Goal: Information Seeking & Learning: Learn about a topic

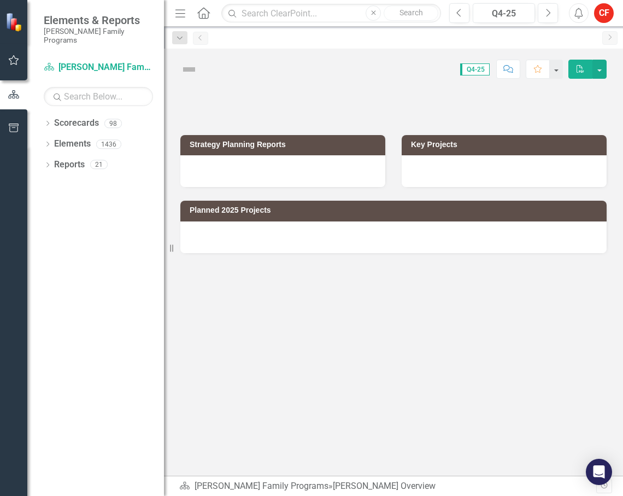
drag, startPoint x: 48, startPoint y: 115, endPoint x: 45, endPoint y: 134, distance: 18.8
click at [48, 121] on icon "Dropdown" at bounding box center [48, 124] width 8 height 6
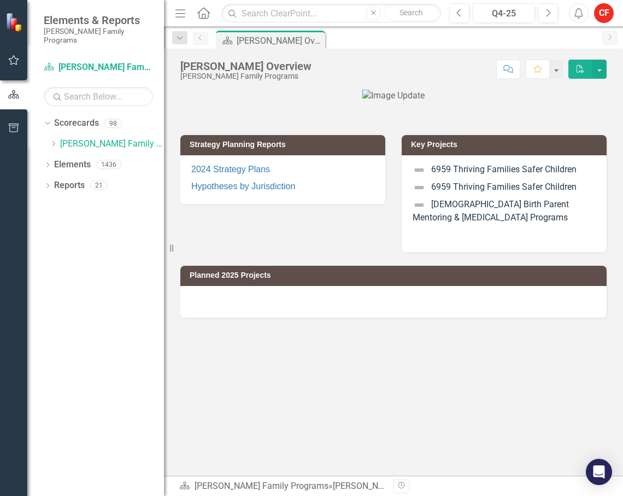
click at [57, 139] on div "Dropdown" at bounding box center [53, 143] width 8 height 9
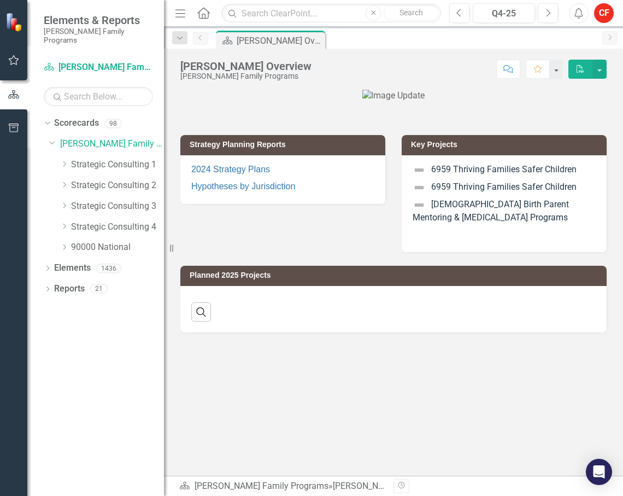
click at [62, 223] on icon "Dropdown" at bounding box center [64, 226] width 8 height 7
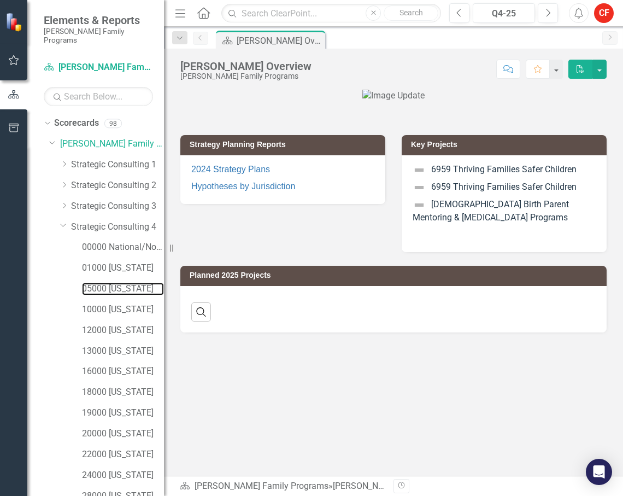
click at [122, 283] on link "05000 [US_STATE]" at bounding box center [123, 289] width 82 height 13
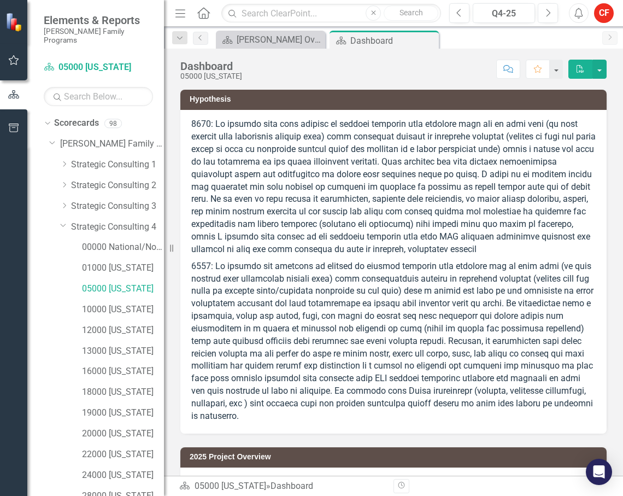
scroll to position [127, 0]
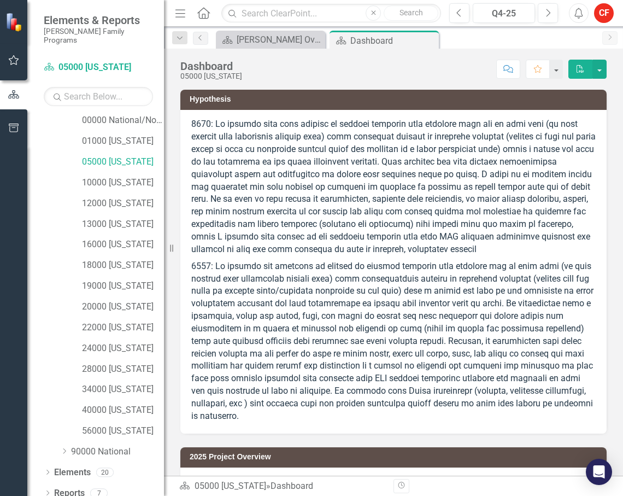
drag, startPoint x: 46, startPoint y: 483, endPoint x: 55, endPoint y: 364, distance: 119.5
click at [46, 491] on icon "Dropdown" at bounding box center [48, 494] width 8 height 6
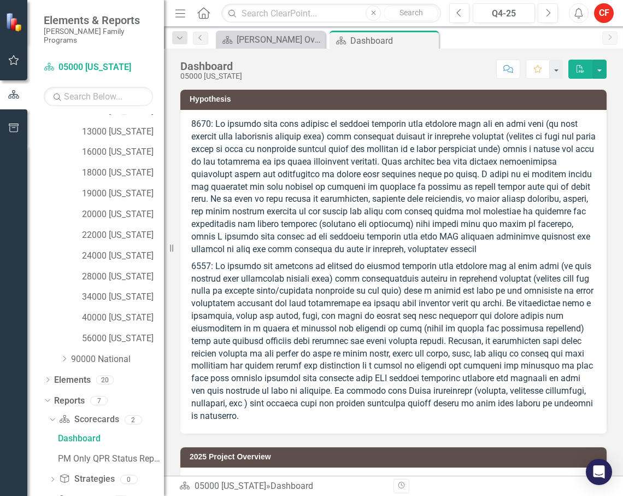
scroll to position [263, 0]
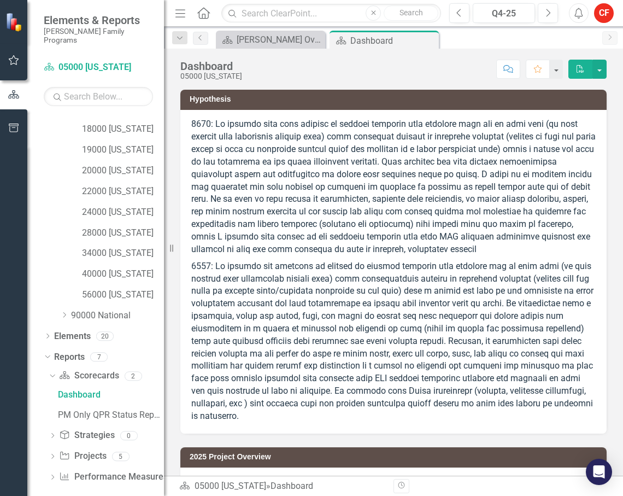
click at [52, 475] on icon "Dropdown" at bounding box center [53, 478] width 8 height 6
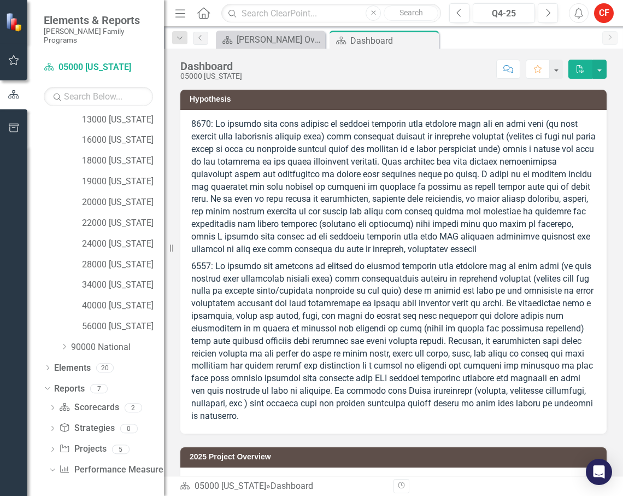
scroll to position [222, 0]
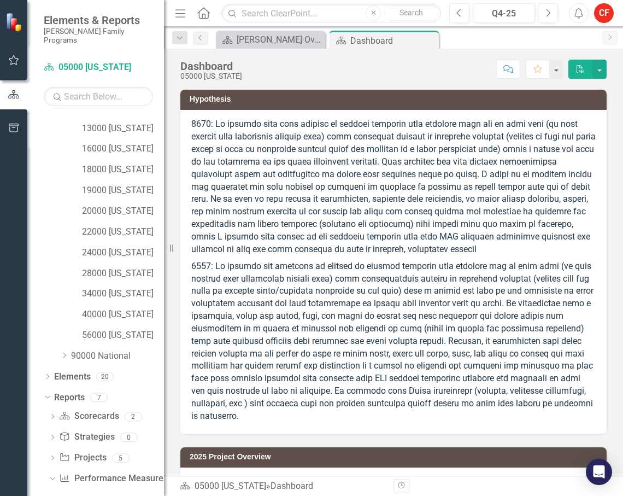
click at [52, 456] on icon "Dropdown" at bounding box center [53, 459] width 8 height 6
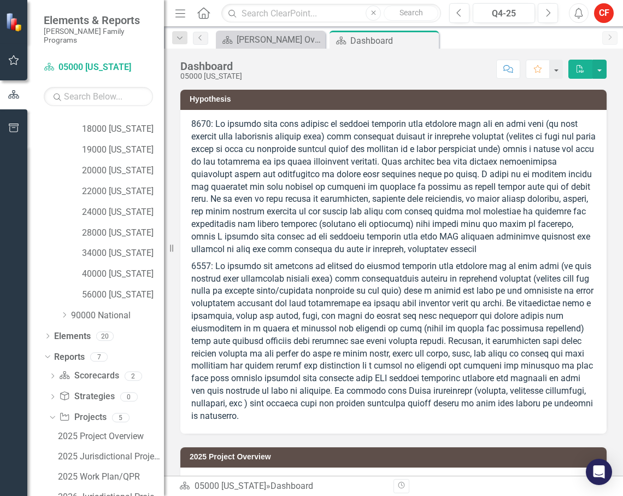
scroll to position [324, 0]
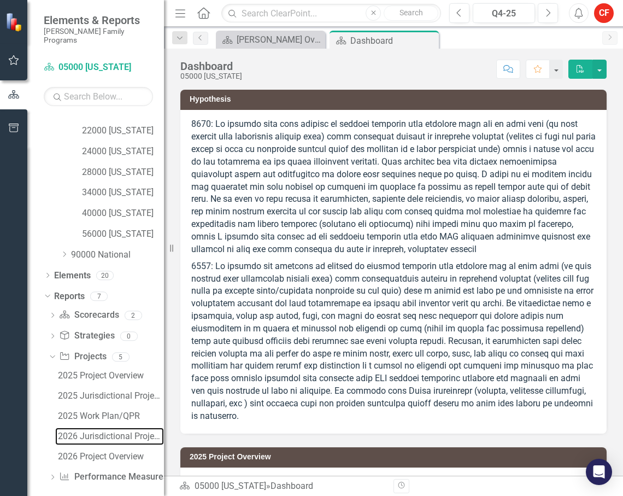
click at [122, 433] on link "2026 Jurisdictional Projects Assessment" at bounding box center [109, 435] width 109 height 17
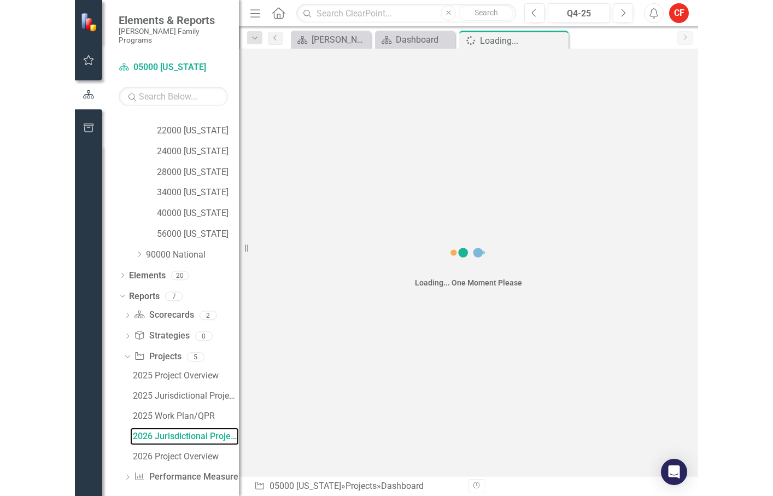
scroll to position [264, 0]
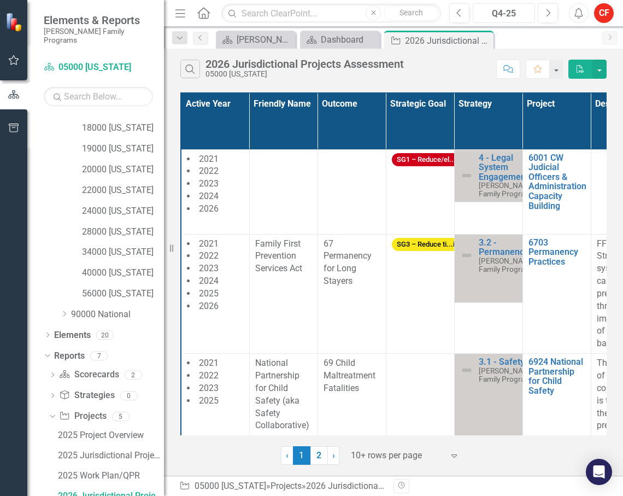
click at [519, 10] on div "Q4-25" at bounding box center [504, 13] width 55 height 13
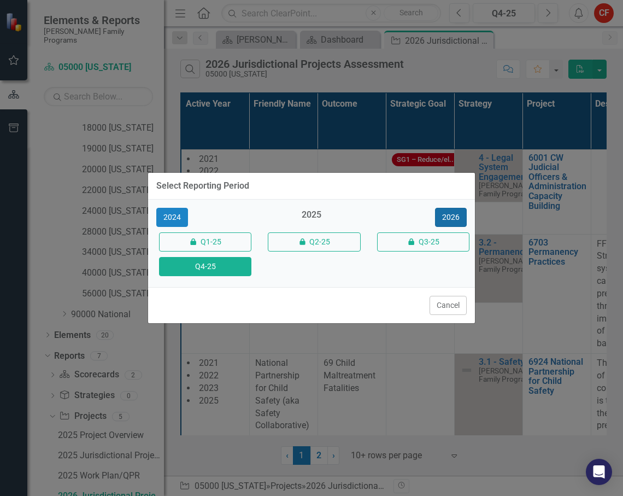
click at [447, 211] on button "2026" at bounding box center [451, 217] width 32 height 19
click at [187, 272] on button "Q4-26" at bounding box center [205, 266] width 92 height 19
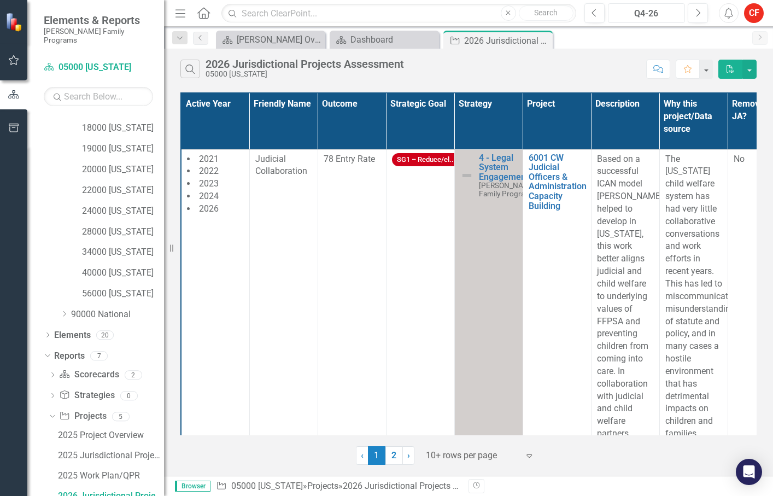
scroll to position [319, 0]
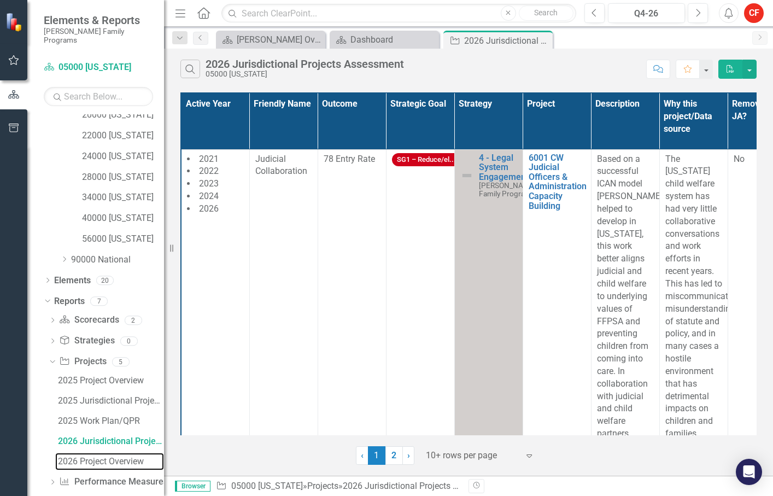
click at [104, 456] on div "2026 Project Overview" at bounding box center [111, 461] width 106 height 10
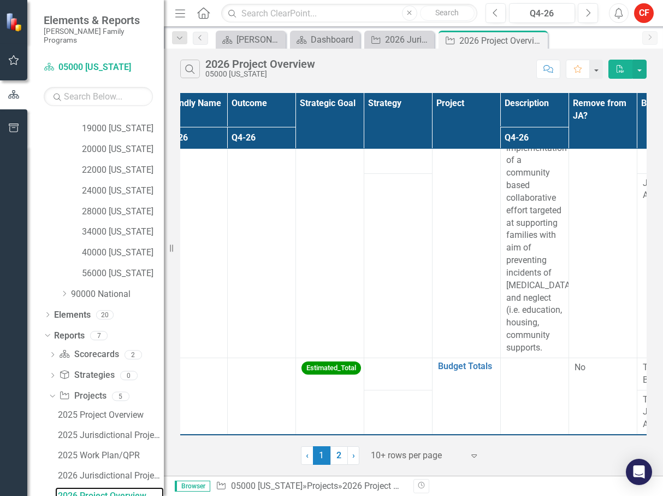
scroll to position [1014, 0]
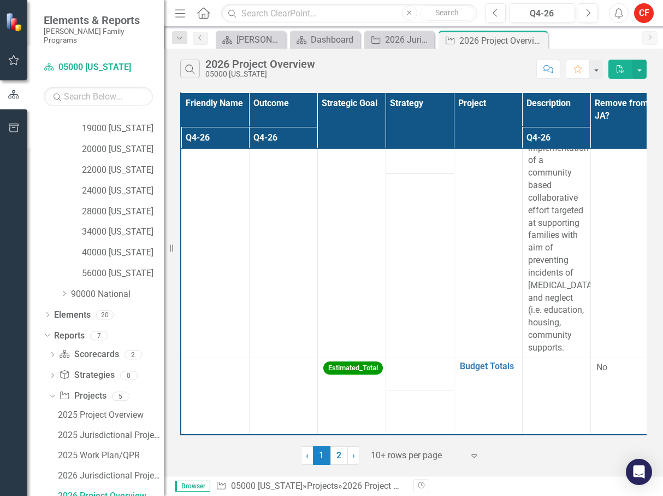
click at [279, 193] on td "78 Entry Rate" at bounding box center [283, 142] width 68 height 432
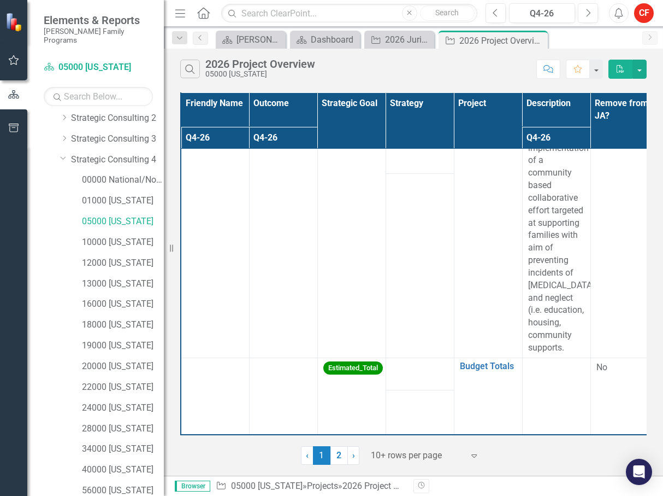
scroll to position [66, 0]
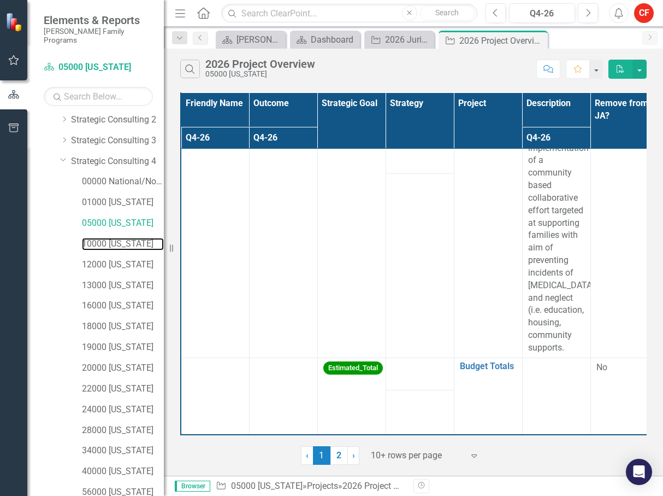
drag, startPoint x: 119, startPoint y: 237, endPoint x: 268, endPoint y: 26, distance: 257.9
click at [119, 238] on link "10000 [US_STATE]" at bounding box center [123, 244] width 82 height 13
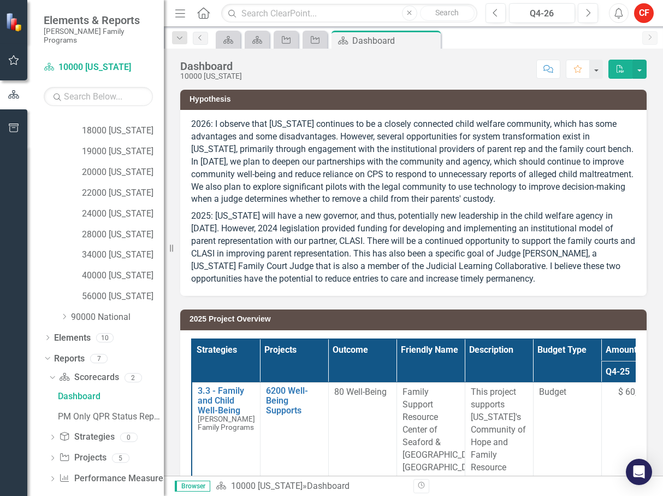
scroll to position [263, 0]
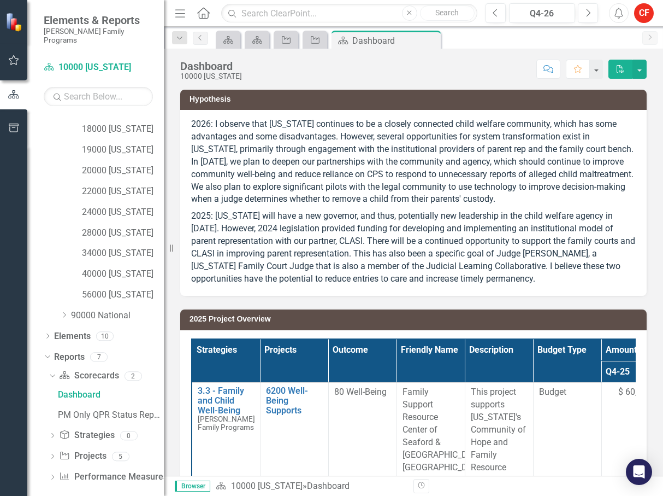
click at [55, 452] on div "Dropdown" at bounding box center [53, 456] width 8 height 9
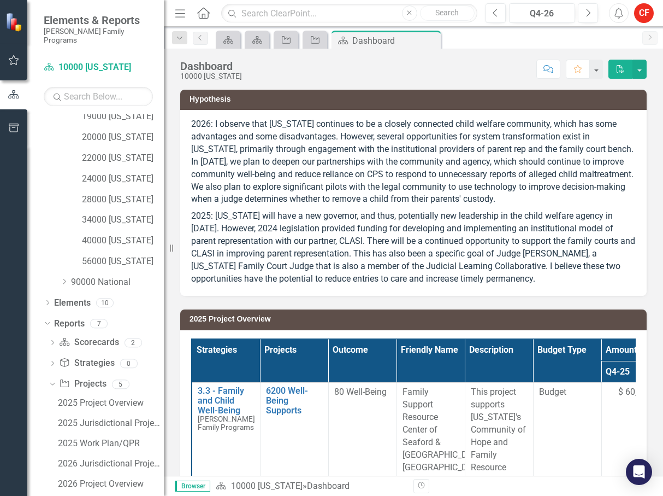
scroll to position [324, 0]
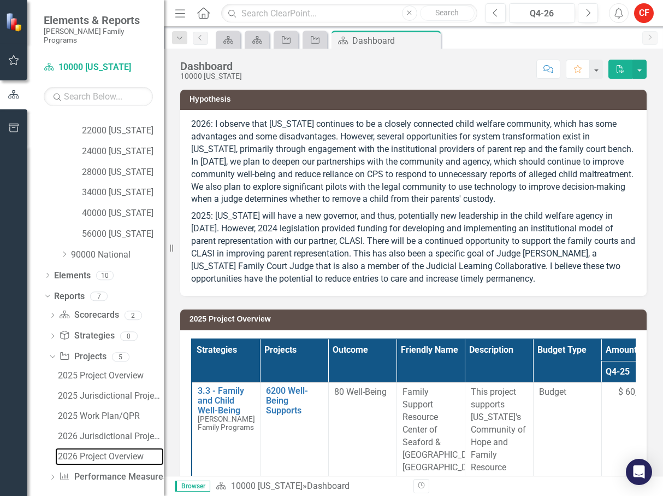
click at [122, 451] on div "2026 Project Overview" at bounding box center [111, 456] width 106 height 10
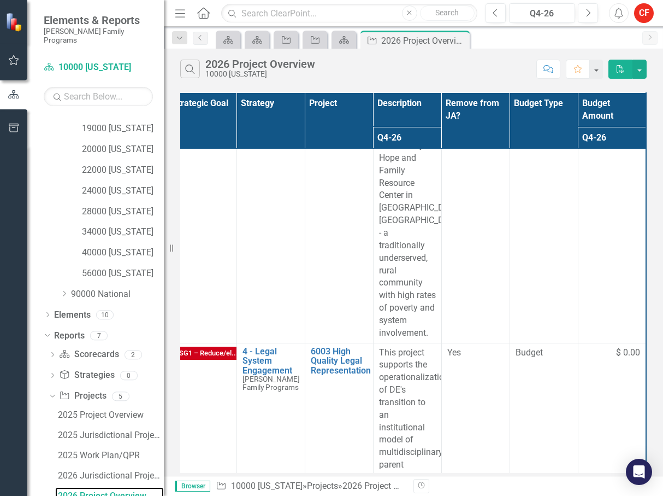
scroll to position [0, 157]
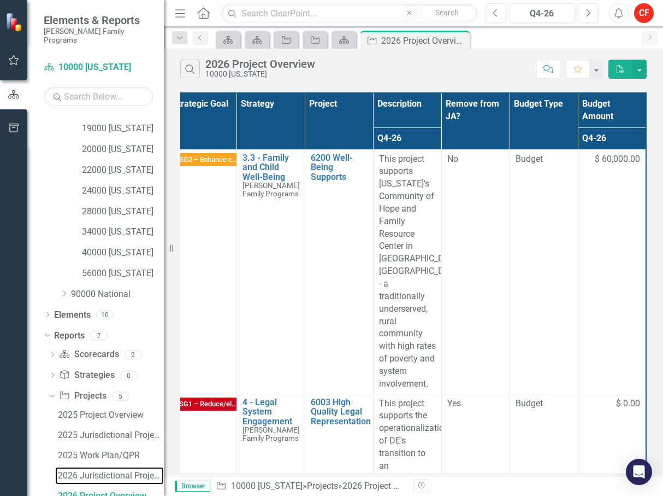
click at [111, 471] on div "2026 Jurisdictional Projects Assessment" at bounding box center [111, 476] width 106 height 10
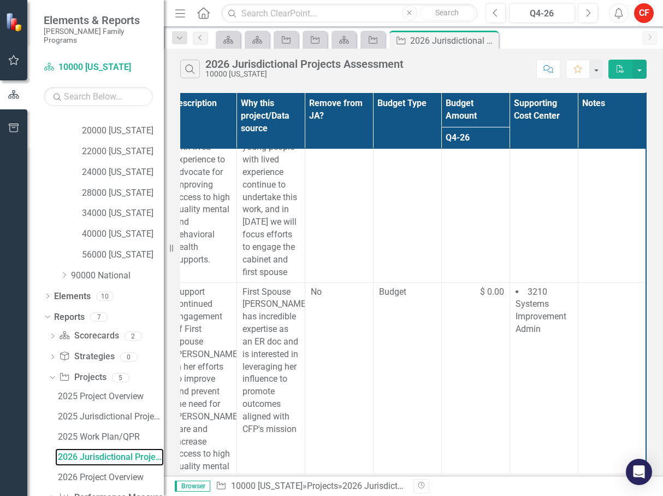
scroll to position [324, 0]
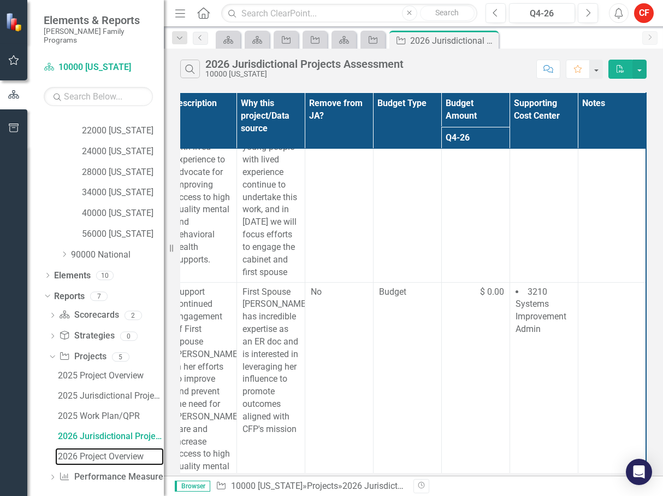
click at [120, 451] on div "2026 Project Overview" at bounding box center [111, 456] width 106 height 10
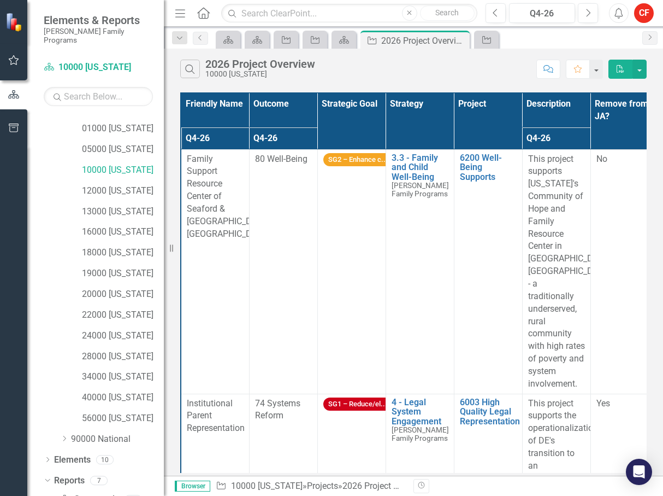
scroll to position [120, 0]
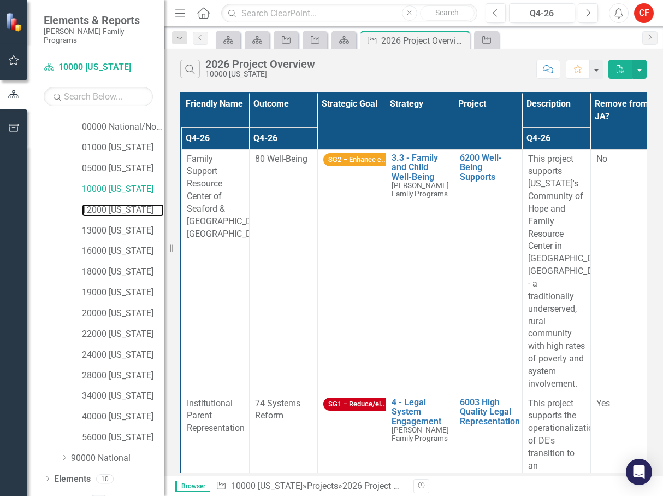
click at [120, 204] on link "12000 [US_STATE]" at bounding box center [123, 210] width 82 height 13
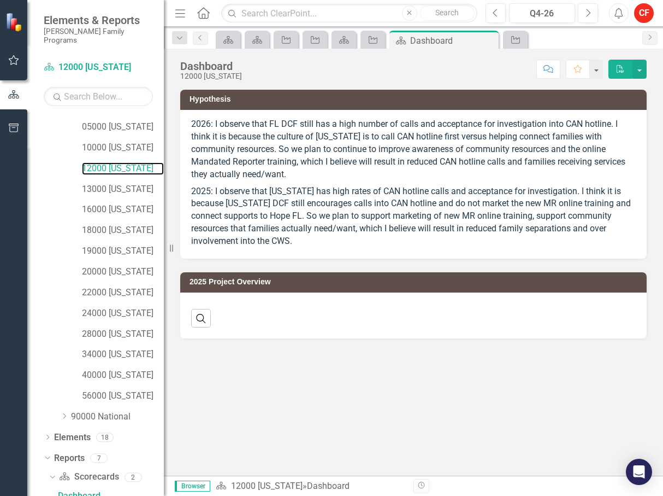
scroll to position [362, 0]
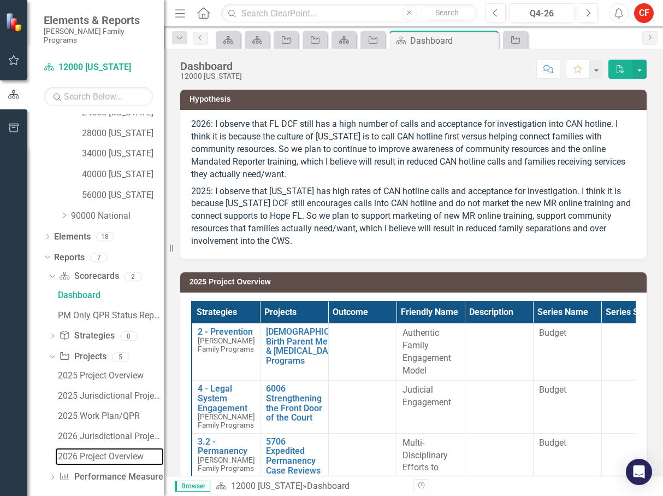
click at [109, 451] on div "2026 Project Overview" at bounding box center [111, 456] width 106 height 10
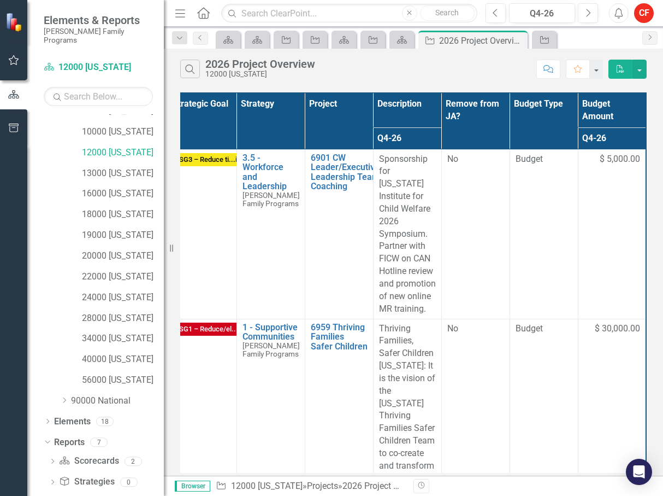
scroll to position [175, 0]
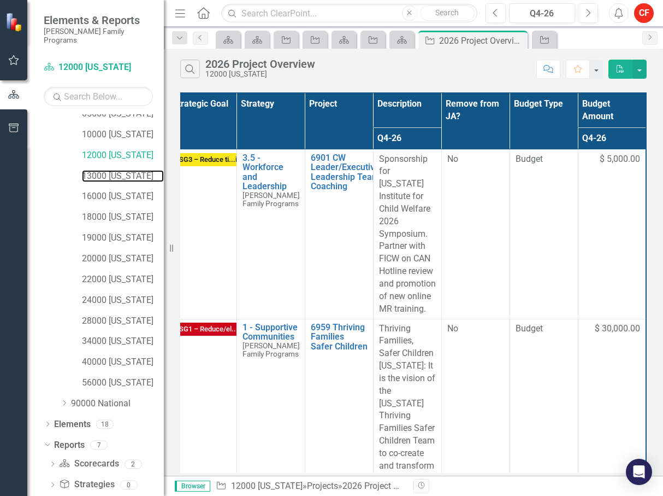
drag, startPoint x: 113, startPoint y: 165, endPoint x: 262, endPoint y: 2, distance: 220.5
click at [113, 170] on link "13000 [US_STATE]" at bounding box center [123, 176] width 82 height 13
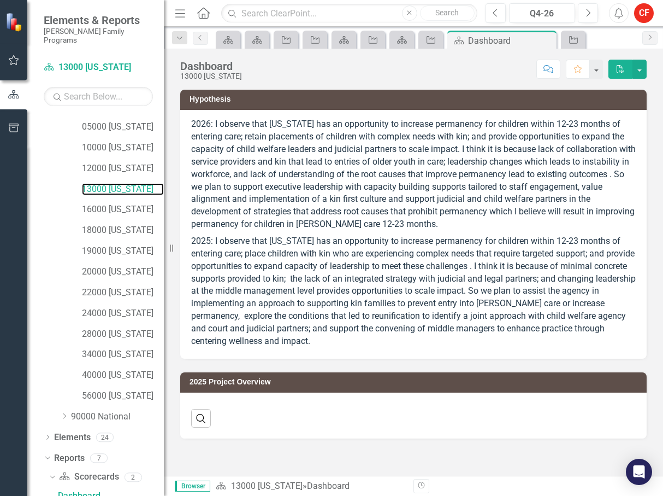
scroll to position [263, 0]
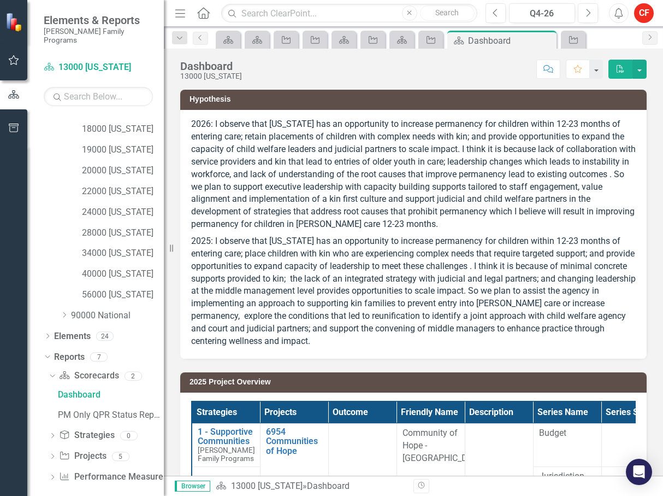
click at [48, 449] on div "Dropdown Scorecard Scorecards 2 Dashboard PM Only QPR Status Report Dropdown St…" at bounding box center [104, 427] width 120 height 121
click at [51, 454] on icon "Dropdown" at bounding box center [53, 457] width 8 height 6
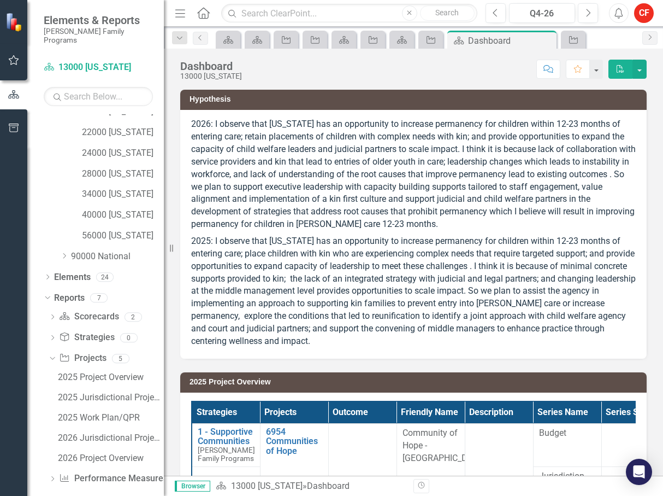
scroll to position [324, 0]
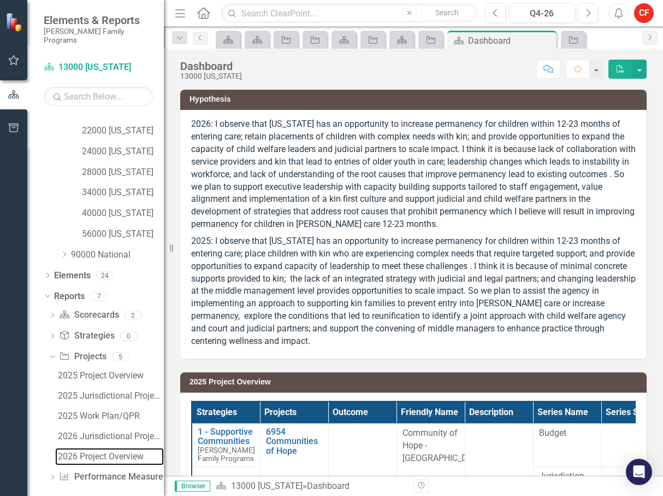
click at [118, 451] on div "2026 Project Overview" at bounding box center [111, 456] width 106 height 10
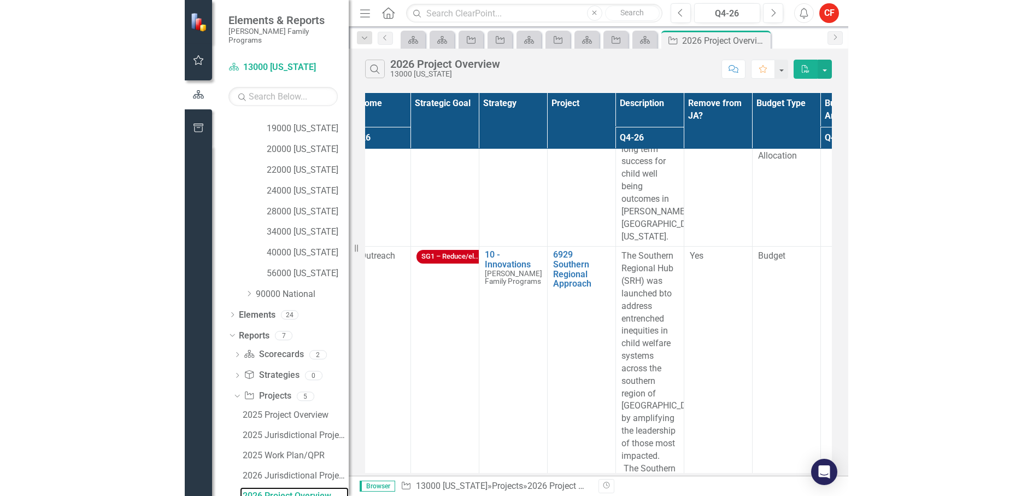
scroll to position [1312, 0]
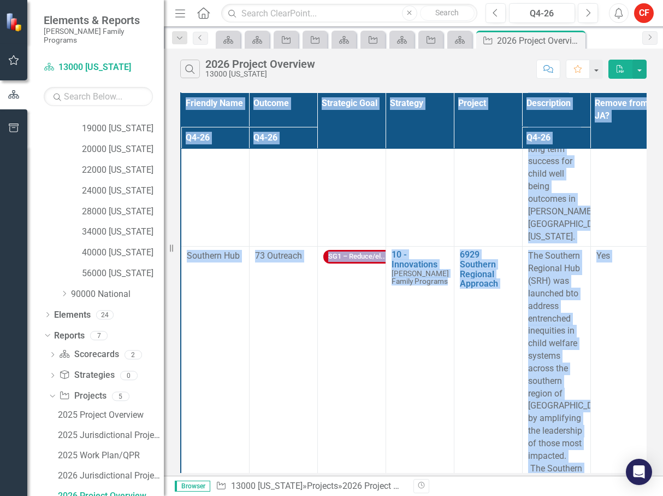
drag, startPoint x: 665, startPoint y: 255, endPoint x: 851, endPoint y: 272, distance: 187.7
click at [622, 272] on html "Elements & Reports [PERSON_NAME] Family Programs Scorecard 13000 [US_STATE] Sea…" at bounding box center [331, 248] width 663 height 496
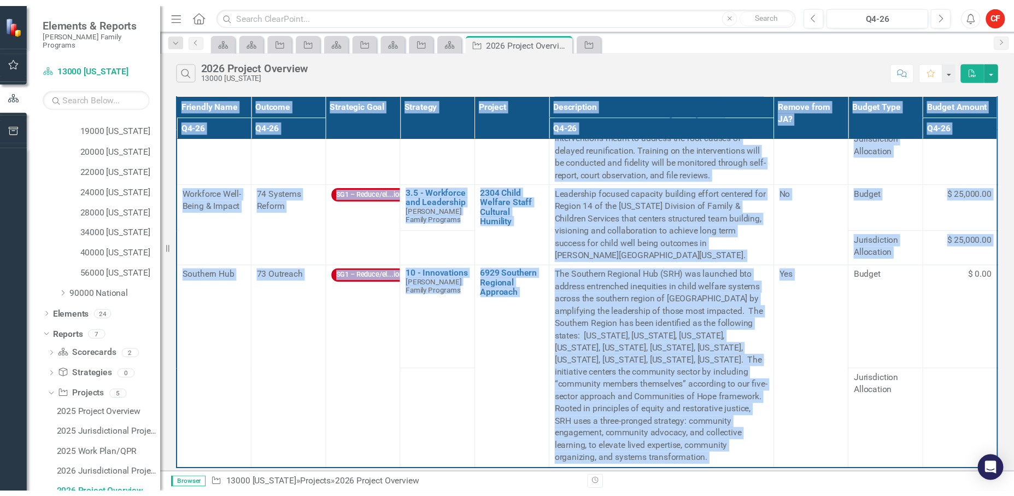
scroll to position [269, 0]
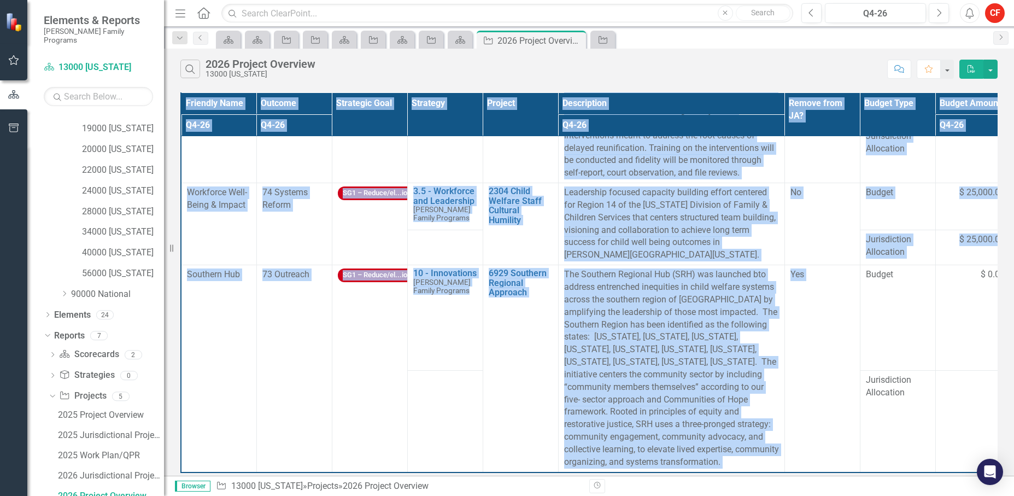
click at [622, 268] on td "Budget" at bounding box center [897, 317] width 75 height 105
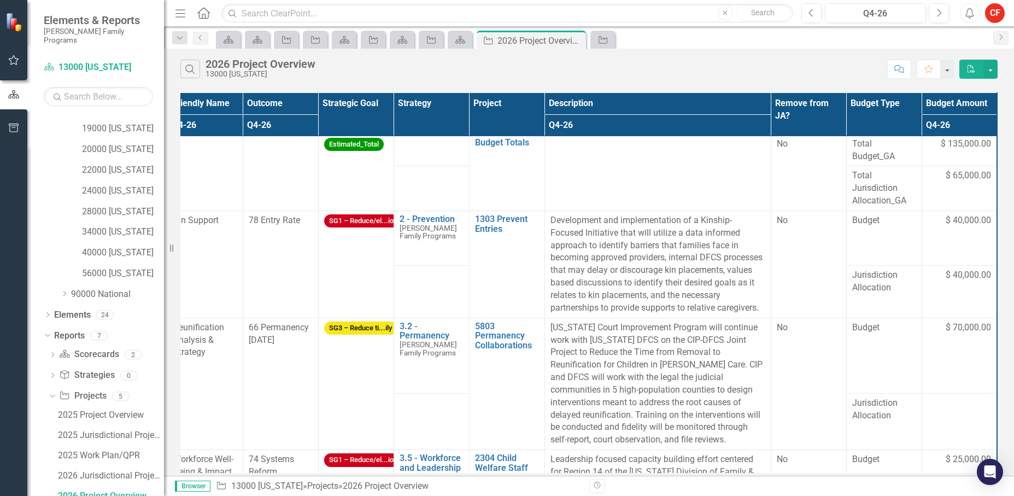
scroll to position [0, 22]
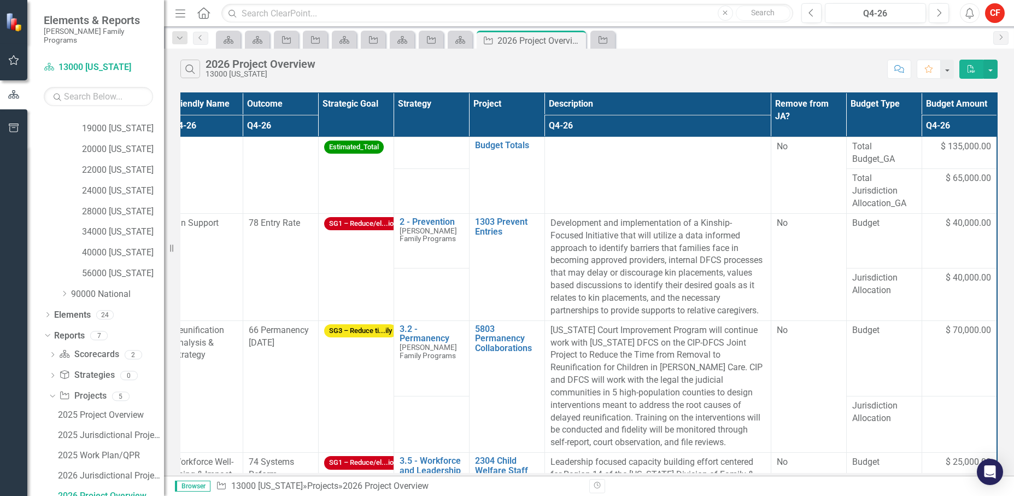
click at [229, 309] on td "Kin Support" at bounding box center [204, 266] width 75 height 107
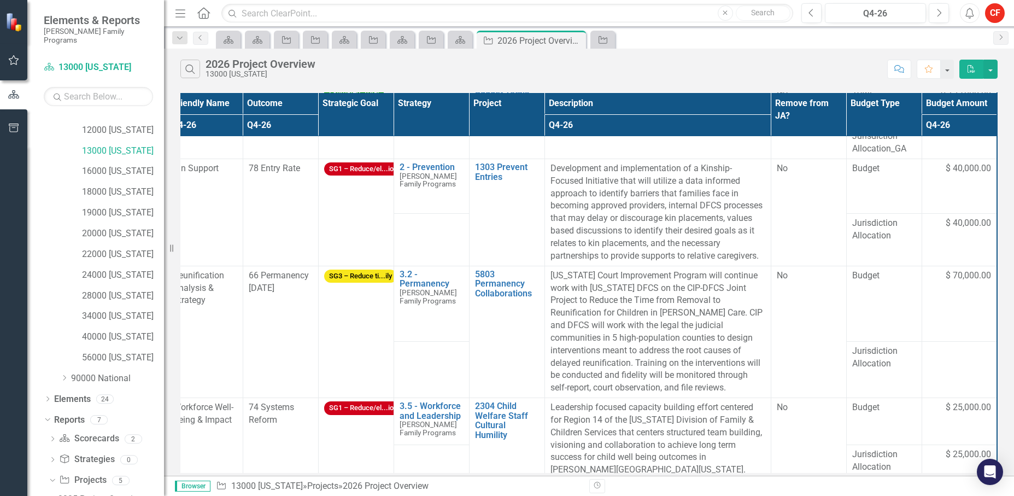
scroll to position [175, 0]
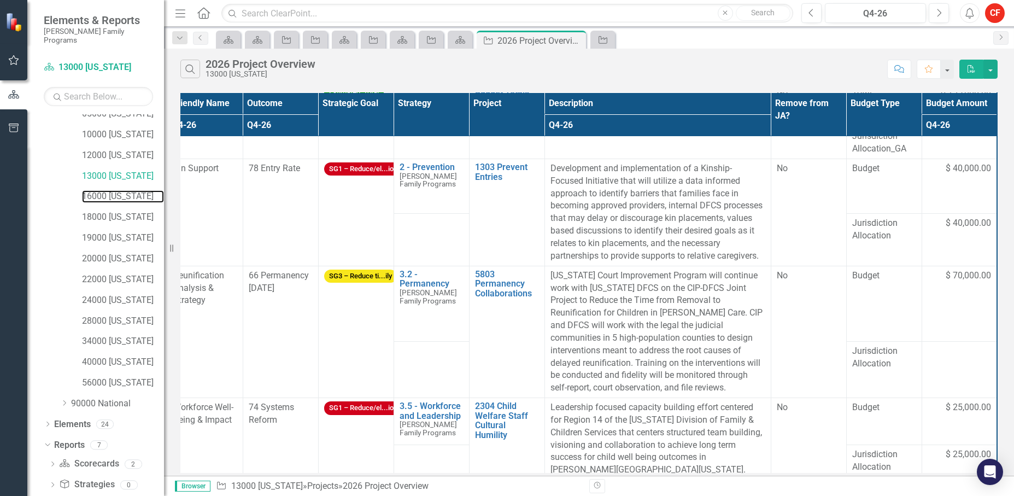
click at [113, 190] on link "16000 [US_STATE]" at bounding box center [123, 196] width 82 height 13
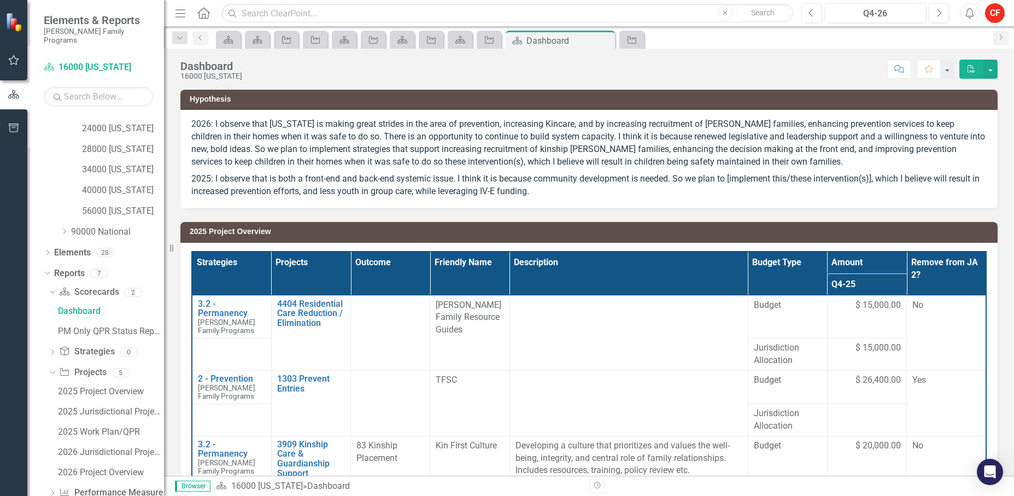
scroll to position [362, 0]
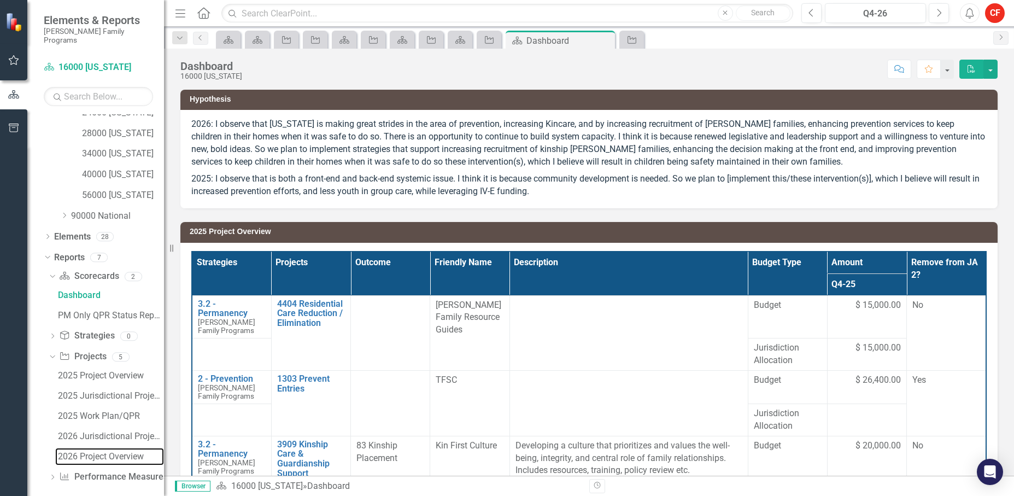
click at [118, 451] on div "2026 Project Overview" at bounding box center [111, 456] width 106 height 10
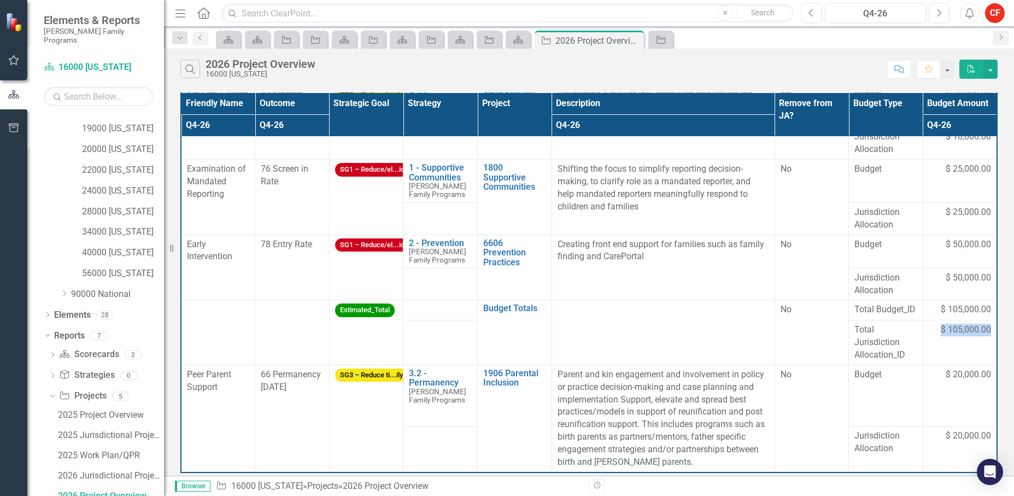
scroll to position [61, 4]
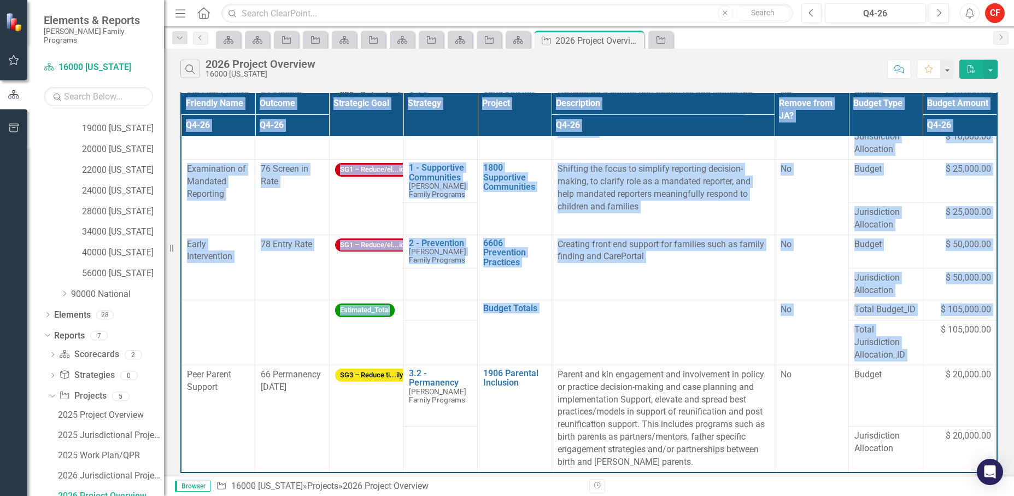
drag, startPoint x: 938, startPoint y: 321, endPoint x: 990, endPoint y: 321, distance: 51.9
click at [622, 321] on div "Friendly Name Outcome Strategic Goal Strategy Project Description Remove from J…" at bounding box center [588, 282] width 817 height 380
click at [622, 336] on td "$ 105,000.00" at bounding box center [959, 342] width 74 height 45
click at [622, 352] on td "$ 105,000.00" at bounding box center [959, 342] width 74 height 45
click at [622, 335] on td "$ 105,000.00" at bounding box center [959, 342] width 74 height 45
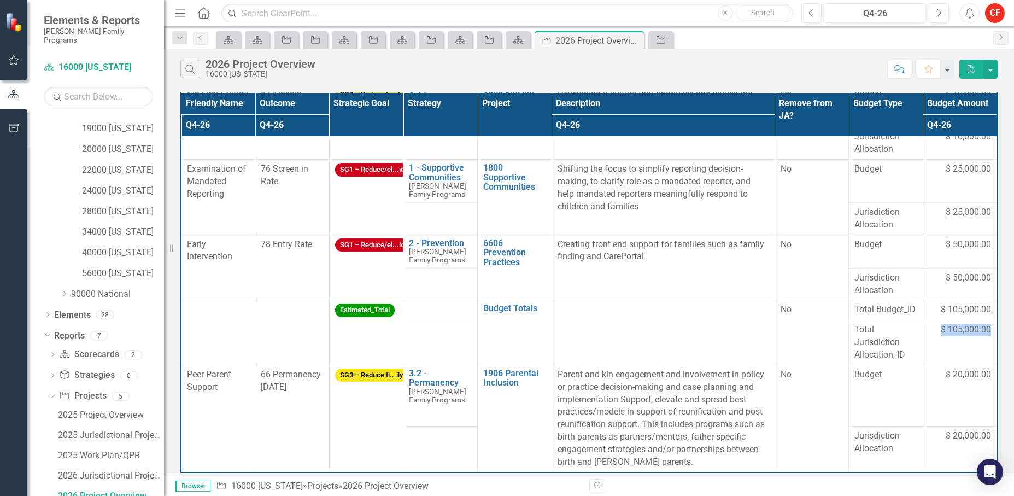
drag, startPoint x: 984, startPoint y: 320, endPoint x: 931, endPoint y: 322, distance: 53.0
click at [622, 322] on td "$ 105,000.00" at bounding box center [959, 342] width 74 height 45
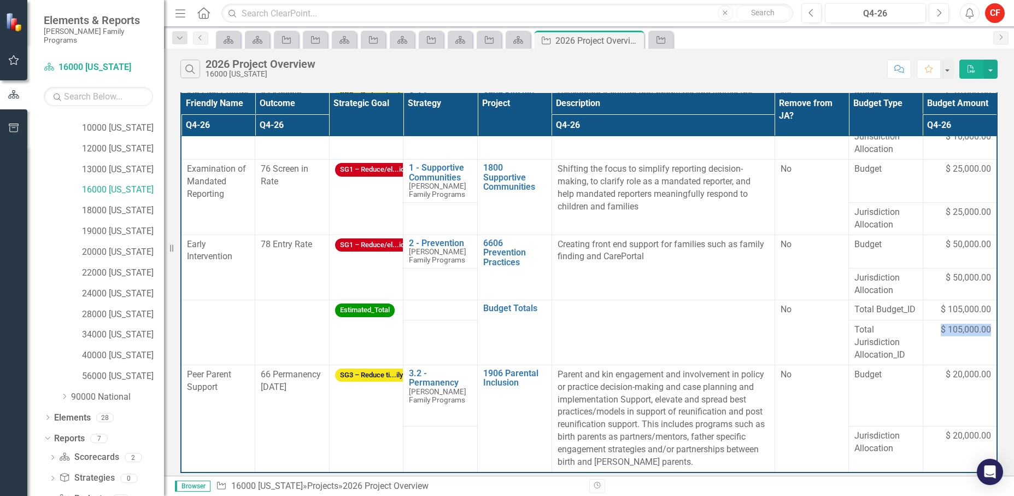
scroll to position [175, 0]
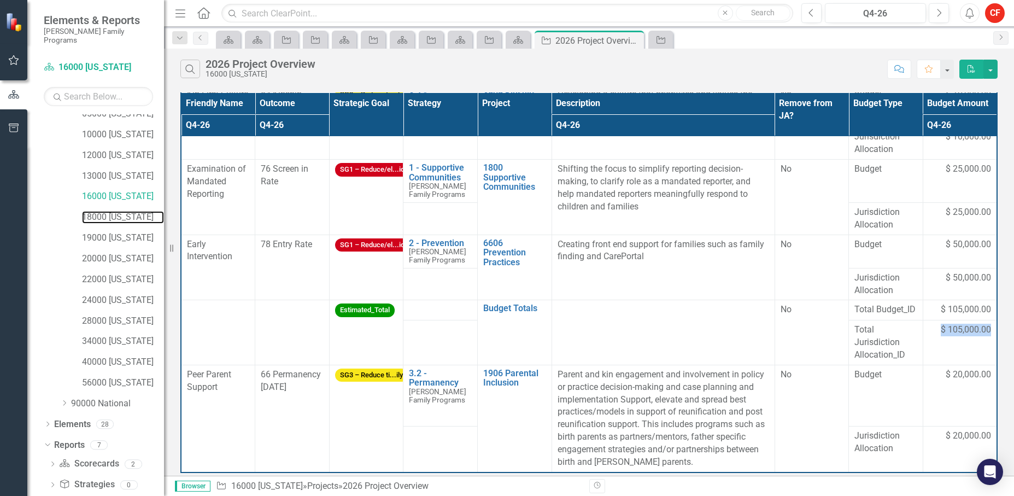
click at [109, 212] on link "18000 [US_STATE]" at bounding box center [123, 217] width 82 height 13
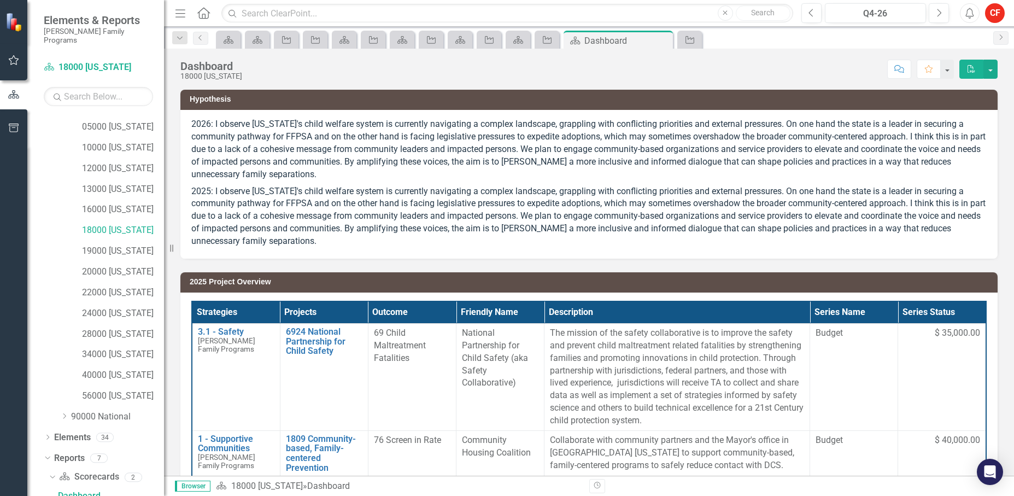
scroll to position [263, 0]
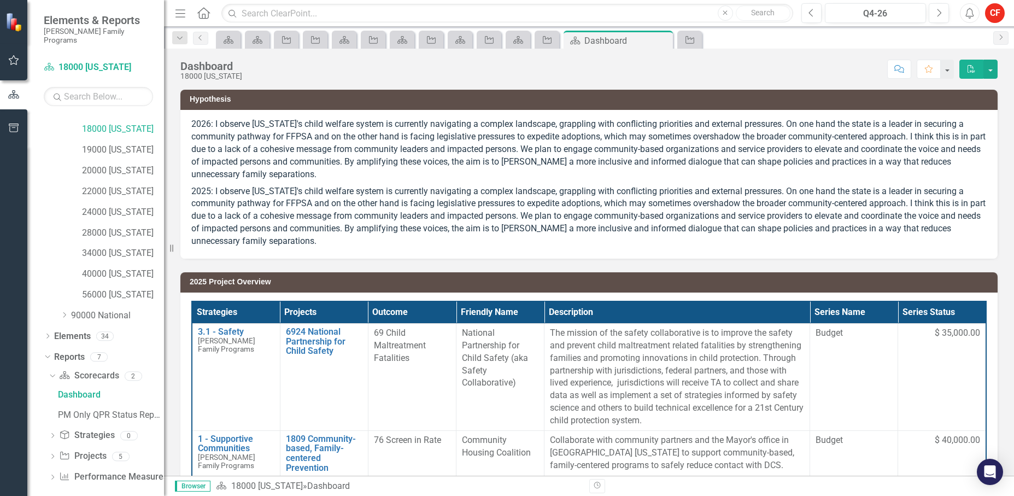
click at [47, 452] on div "Dropdown Scorecard Scorecards 2 Dashboard PM Only QPR Status Report Dropdown St…" at bounding box center [104, 427] width 120 height 121
click at [51, 454] on icon "Dropdown" at bounding box center [53, 457] width 8 height 6
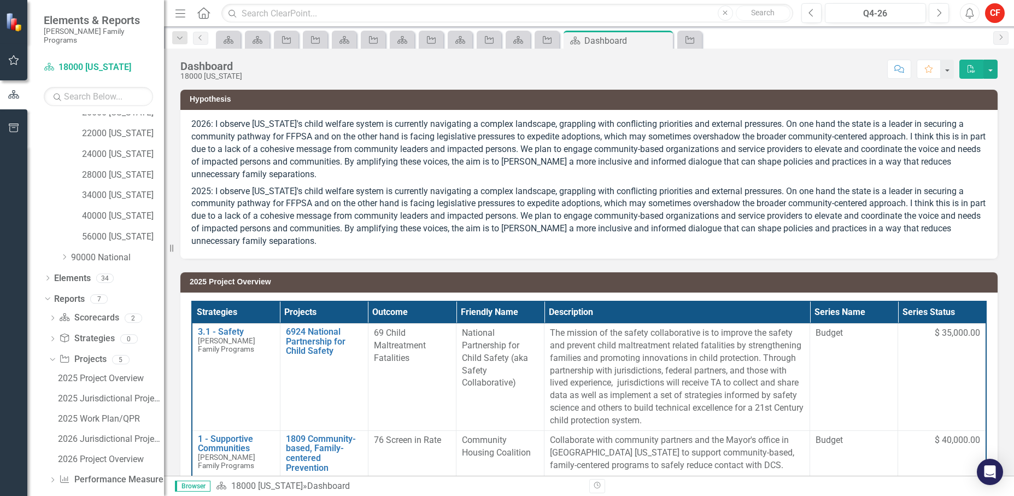
scroll to position [324, 0]
click at [102, 451] on div "2026 Project Overview" at bounding box center [111, 456] width 106 height 10
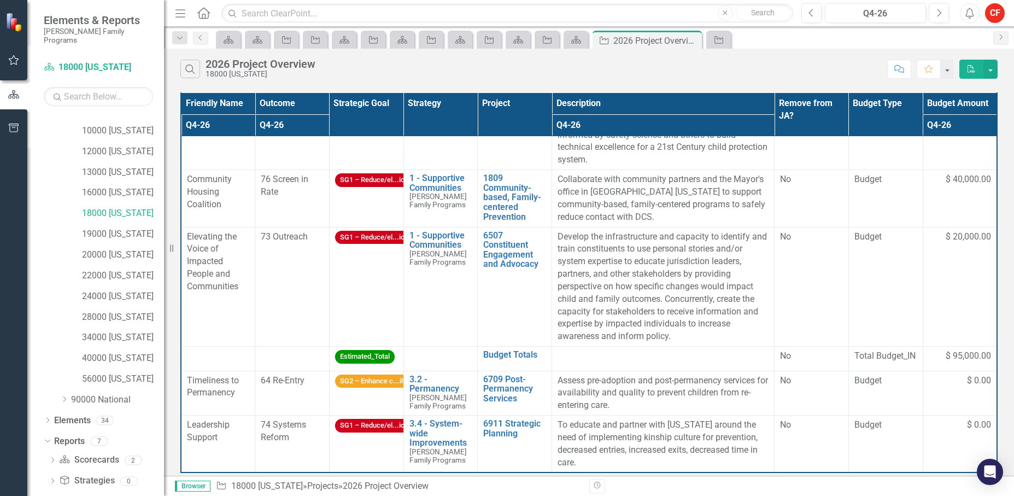
scroll to position [160, 0]
click at [121, 247] on link "19000 [US_STATE]" at bounding box center [123, 253] width 82 height 13
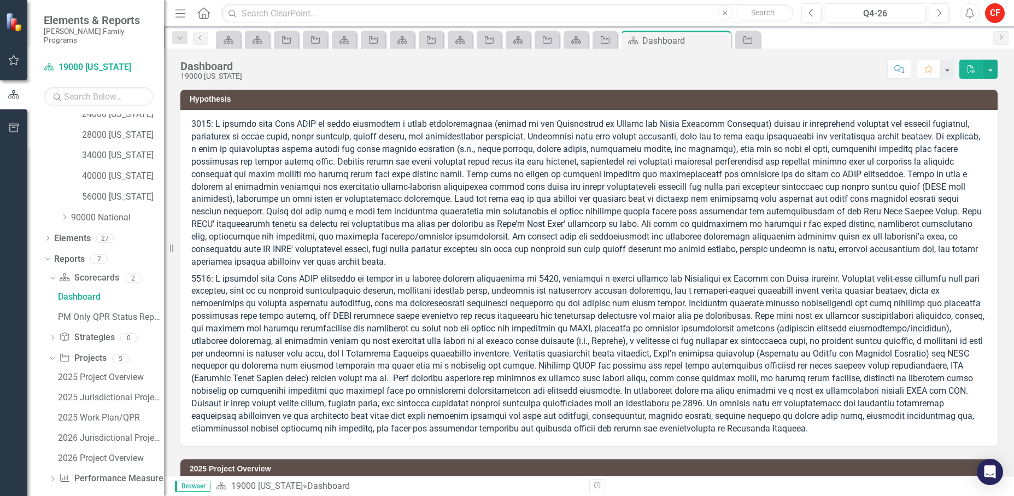
scroll to position [362, 0]
click at [108, 451] on div "2026 Project Overview" at bounding box center [111, 456] width 106 height 10
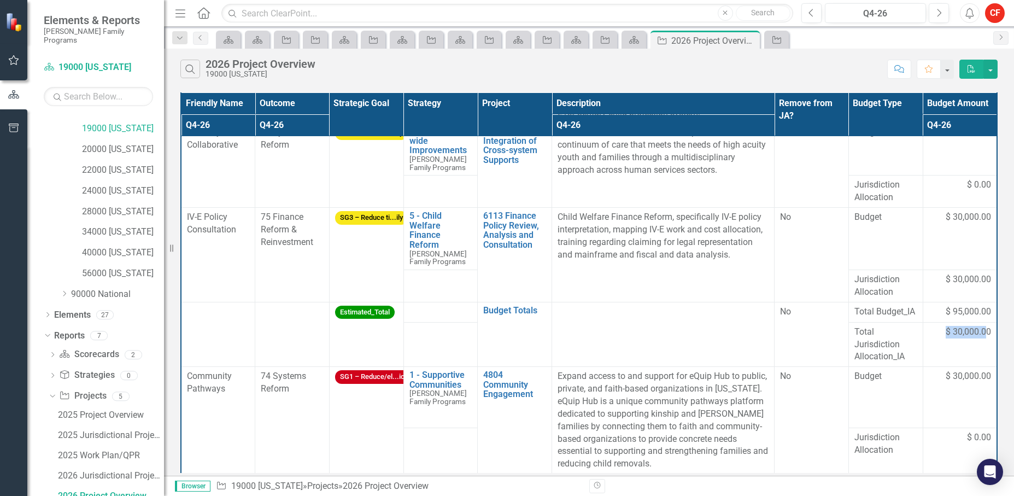
scroll to position [146, 4]
drag, startPoint x: 952, startPoint y: 323, endPoint x: 989, endPoint y: 322, distance: 37.2
click at [622, 322] on div "Friendly Name Outcome Strategic Goal Strategy Project Description Remove from J…" at bounding box center [588, 282] width 817 height 380
click at [102, 145] on link "20000 [US_STATE]" at bounding box center [123, 149] width 82 height 13
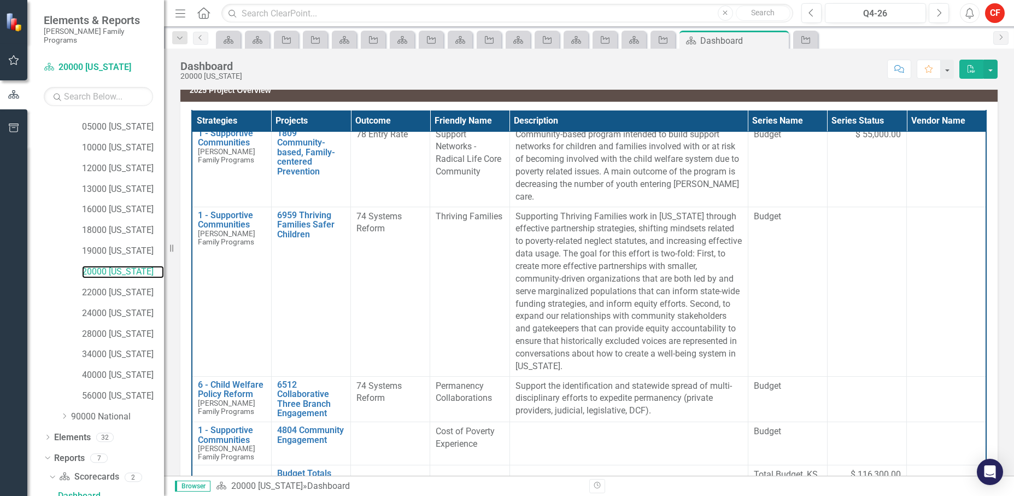
scroll to position [263, 0]
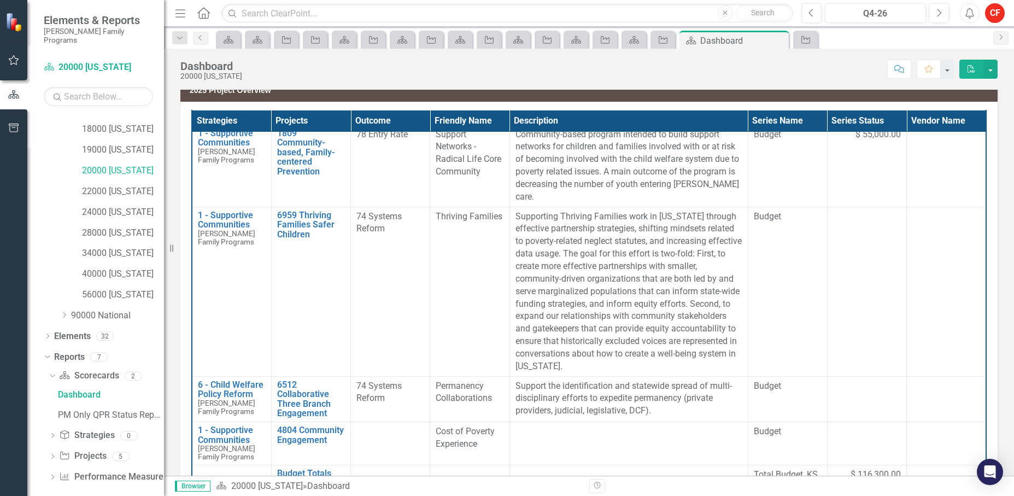
click at [53, 454] on icon "Dropdown" at bounding box center [53, 457] width 8 height 6
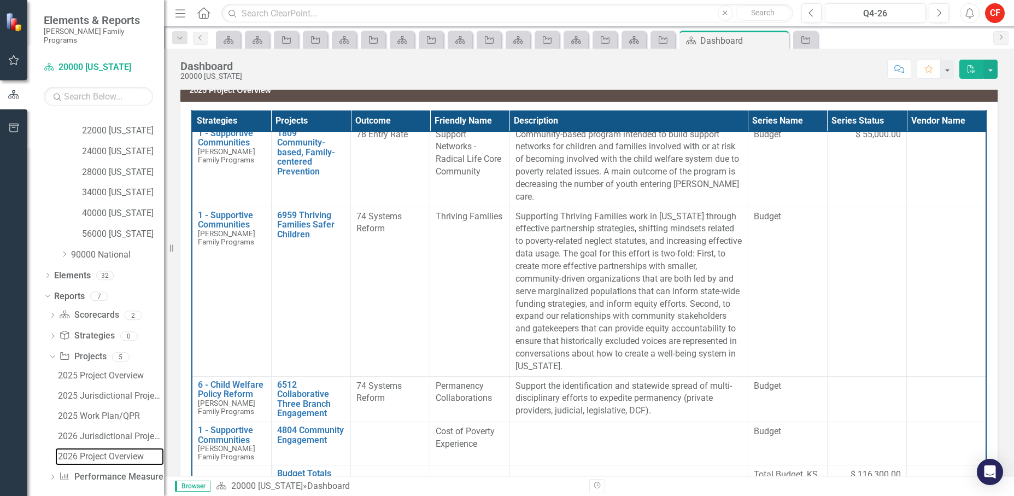
click at [103, 451] on div "2026 Project Overview" at bounding box center [111, 456] width 106 height 10
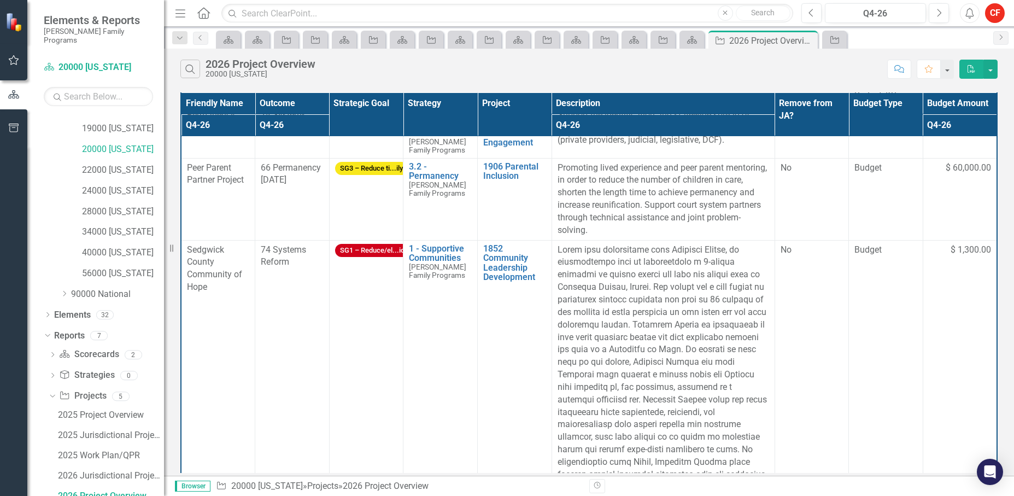
scroll to position [328, 0]
click at [117, 164] on link "22000 [US_STATE]" at bounding box center [123, 170] width 82 height 13
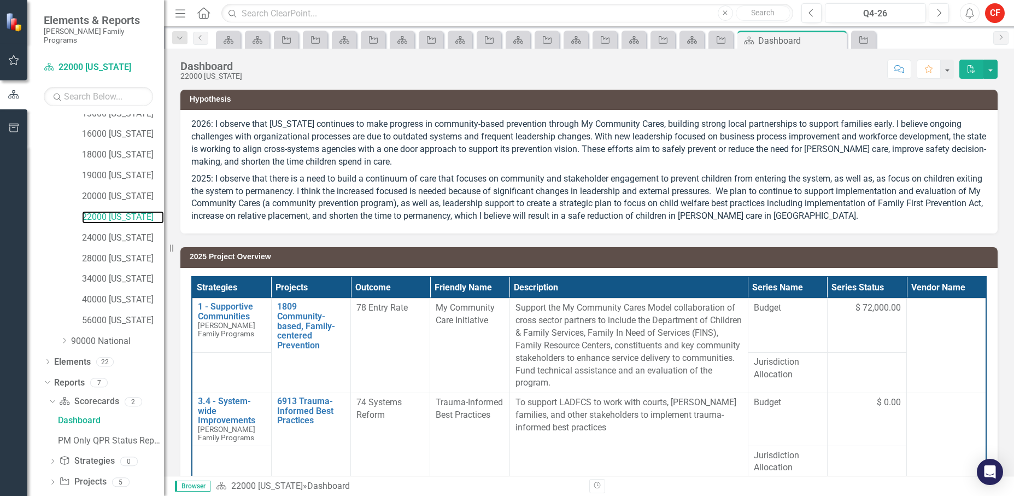
scroll to position [263, 0]
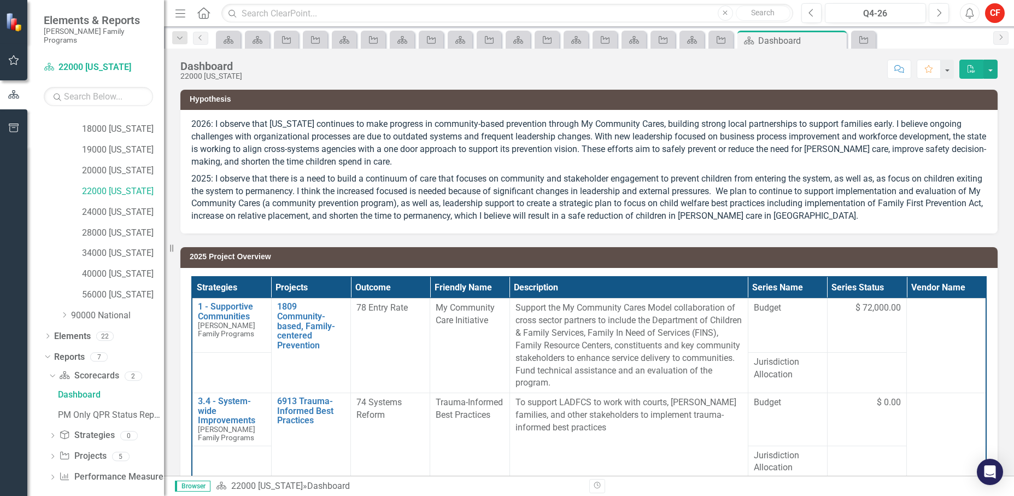
click at [49, 454] on icon "Dropdown" at bounding box center [53, 457] width 8 height 6
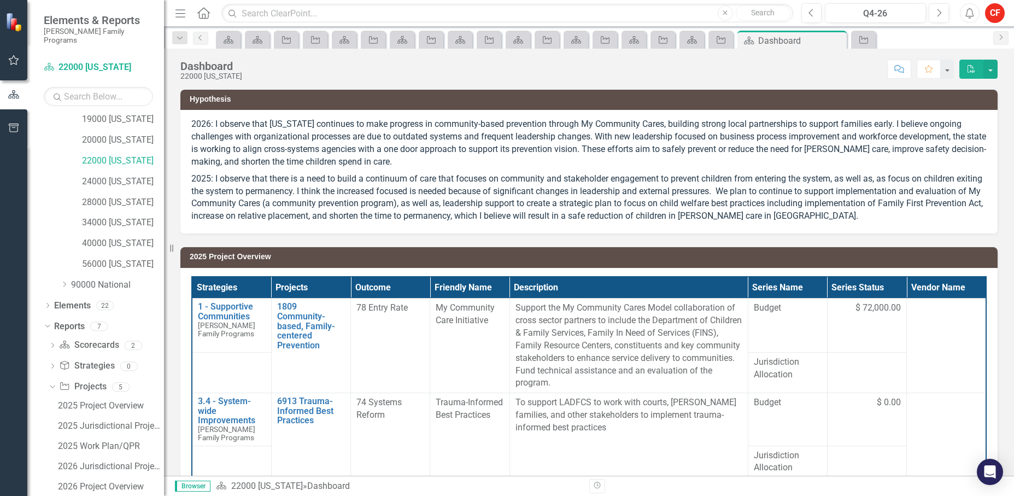
scroll to position [324, 0]
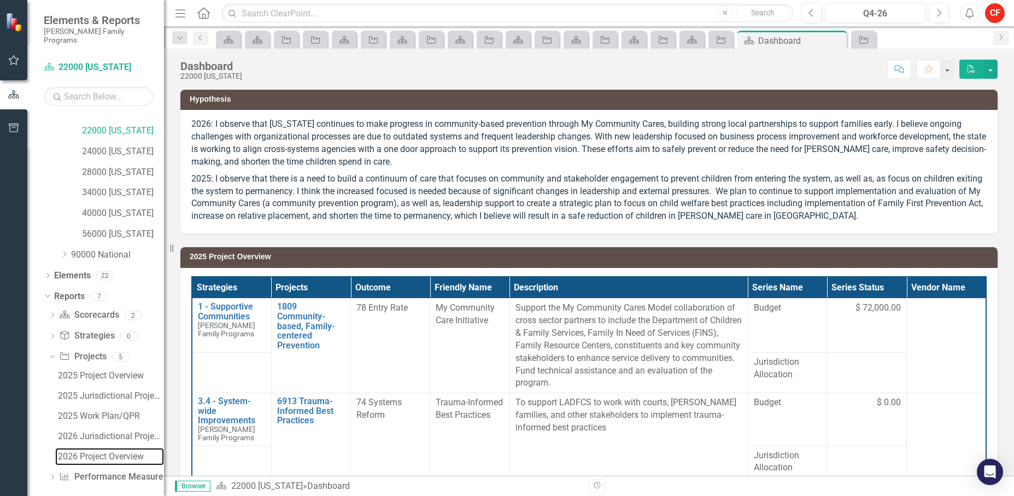
click at [99, 451] on div "2026 Project Overview" at bounding box center [111, 456] width 106 height 10
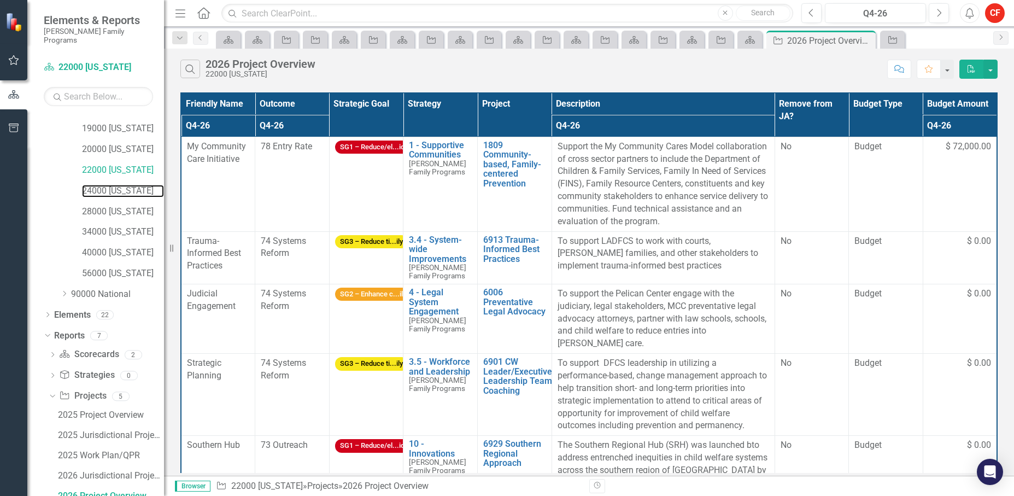
drag, startPoint x: 109, startPoint y: 180, endPoint x: 109, endPoint y: 215, distance: 34.4
click at [109, 185] on link "24000 [US_STATE]" at bounding box center [123, 191] width 82 height 13
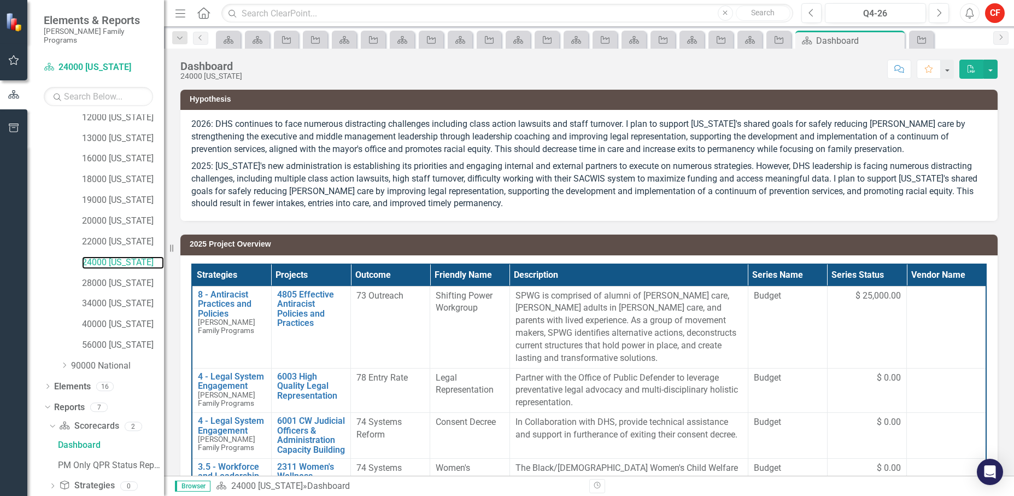
scroll to position [263, 0]
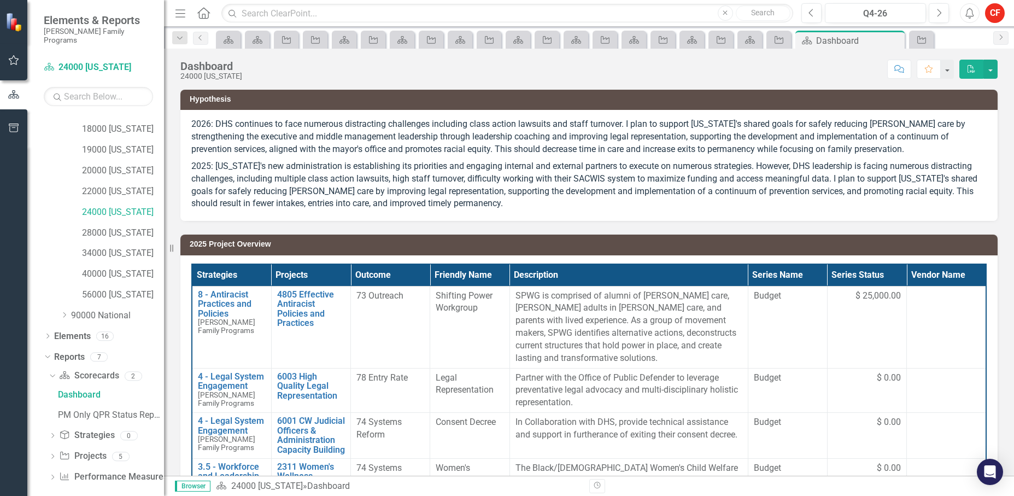
click at [58, 447] on div "Dropdown Project Projects 5" at bounding box center [106, 457] width 115 height 21
click at [52, 454] on icon at bounding box center [52, 456] width 3 height 5
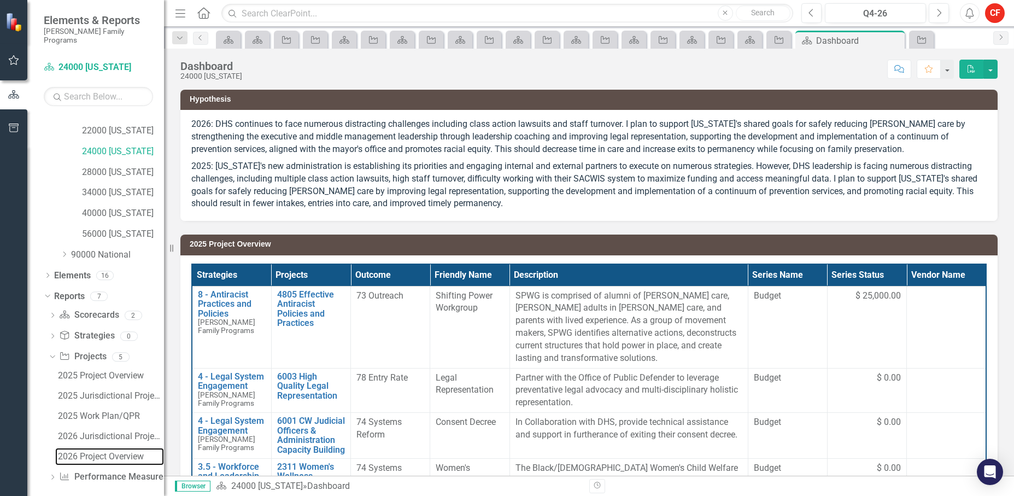
click at [91, 451] on div "2026 Project Overview" at bounding box center [111, 456] width 106 height 10
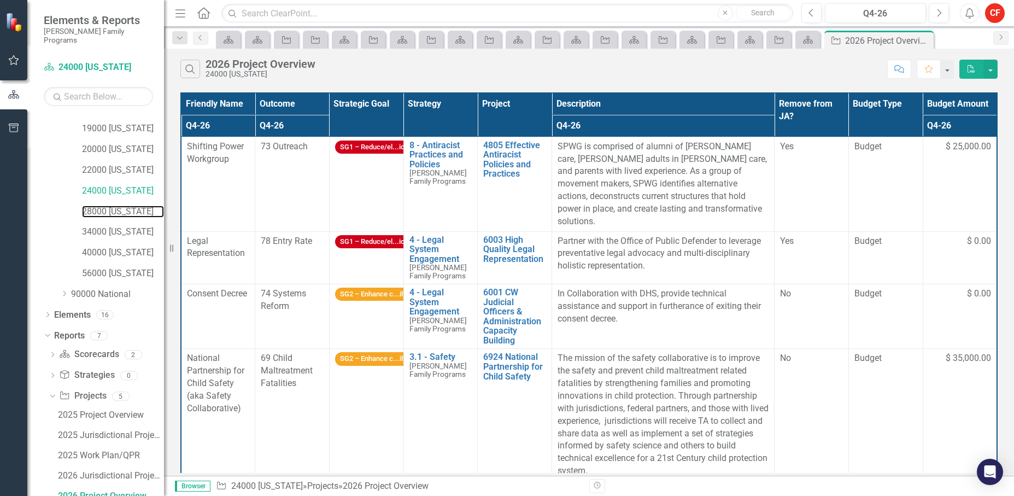
click at [104, 205] on link "28000 [US_STATE]" at bounding box center [123, 211] width 82 height 13
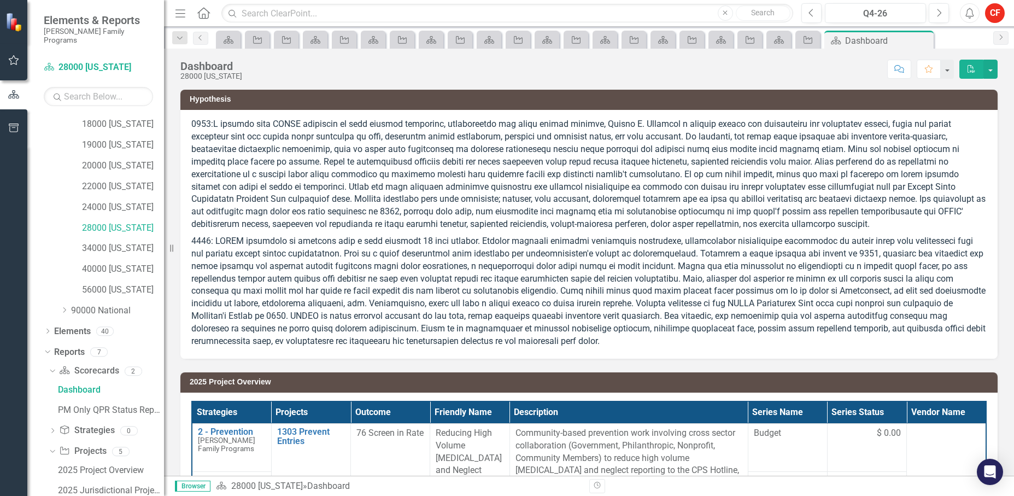
scroll to position [362, 0]
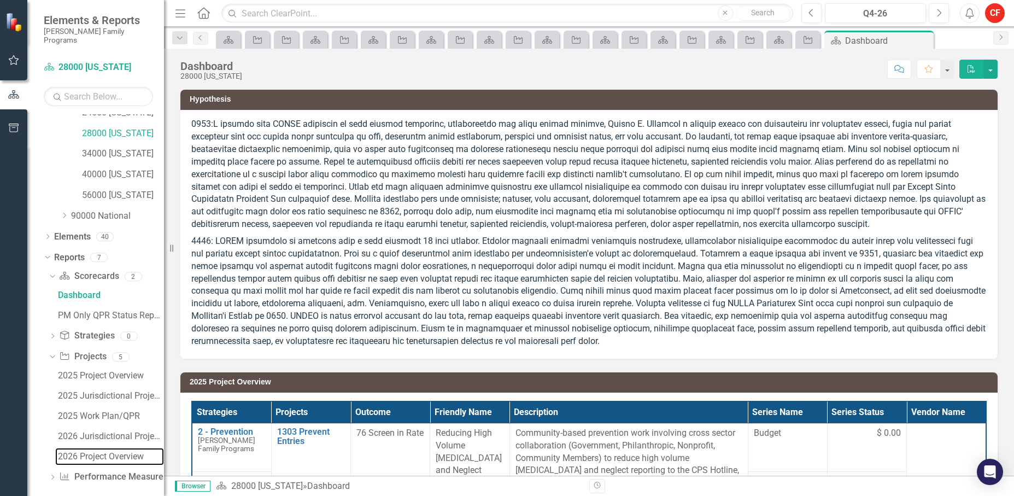
click at [112, 451] on div "2026 Project Overview" at bounding box center [111, 456] width 106 height 10
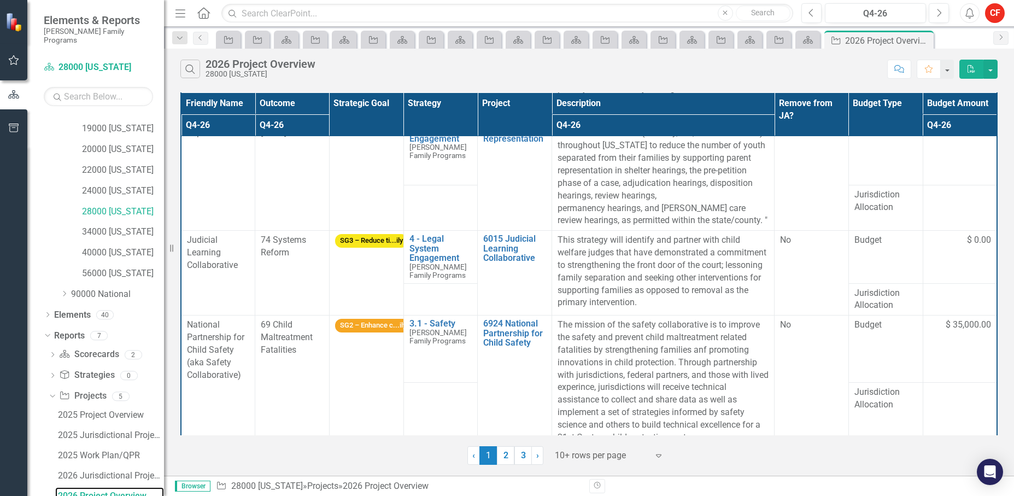
scroll to position [205, 0]
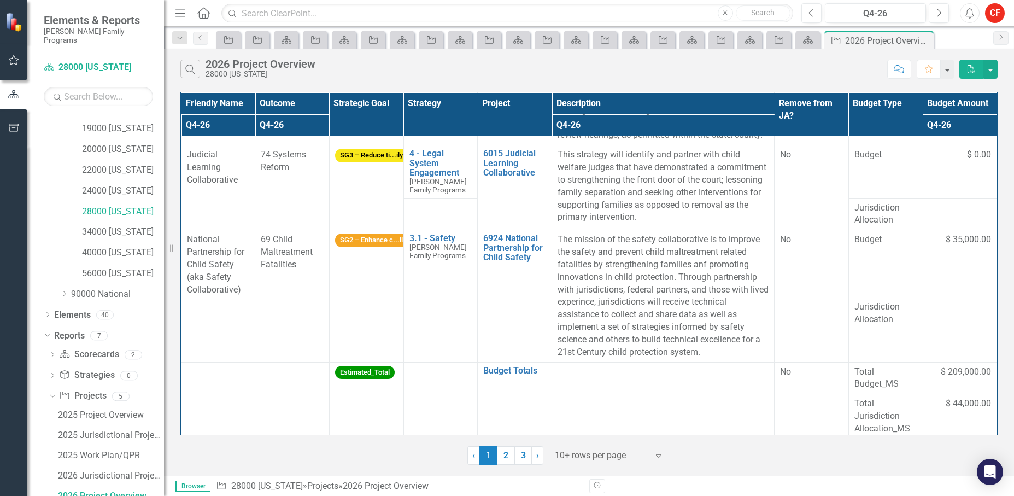
drag, startPoint x: 245, startPoint y: 322, endPoint x: 256, endPoint y: 326, distance: 12.1
click at [245, 322] on td "National Partnership for Child Safety (aka Safety Collaborative)" at bounding box center [218, 296] width 74 height 132
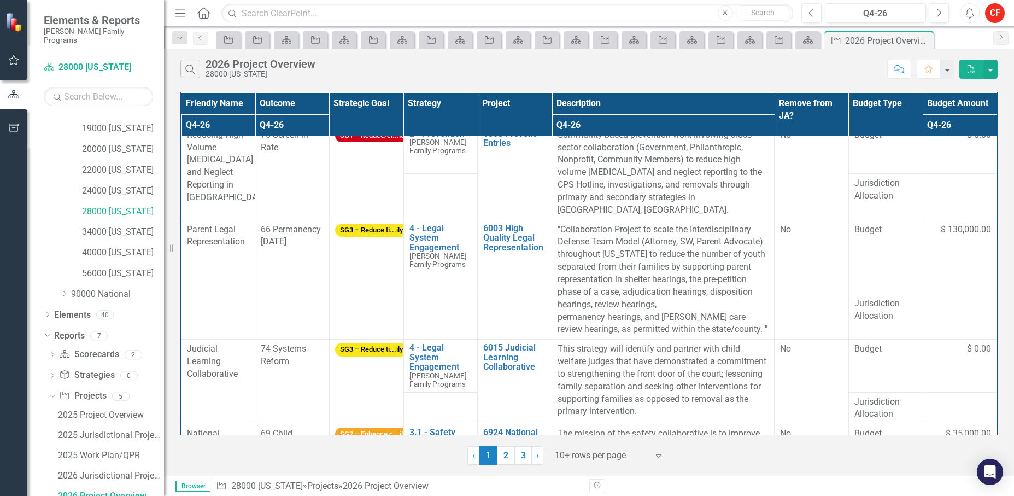
scroll to position [0, 0]
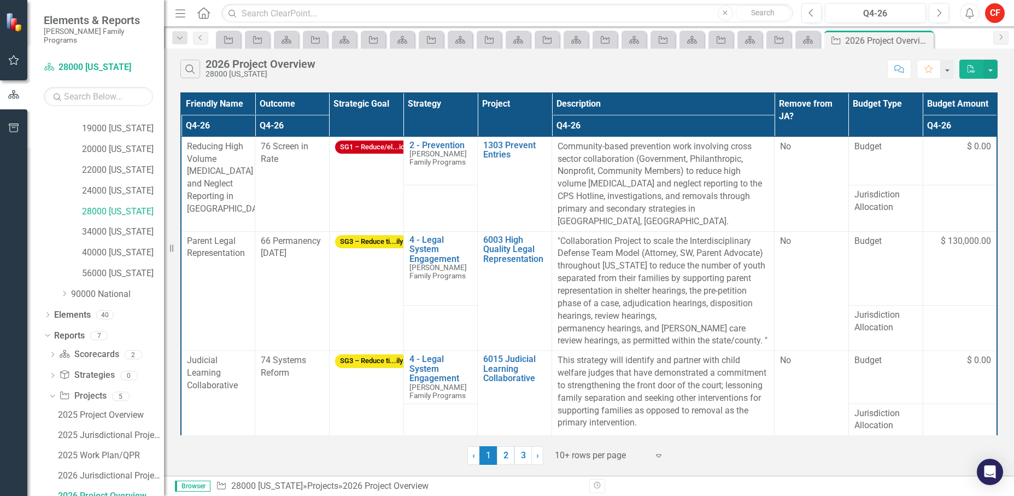
drag, startPoint x: 404, startPoint y: 75, endPoint x: 432, endPoint y: 71, distance: 28.1
click at [404, 75] on div "Search 2026 Project Overview 28000 [US_STATE]" at bounding box center [530, 69] width 701 height 19
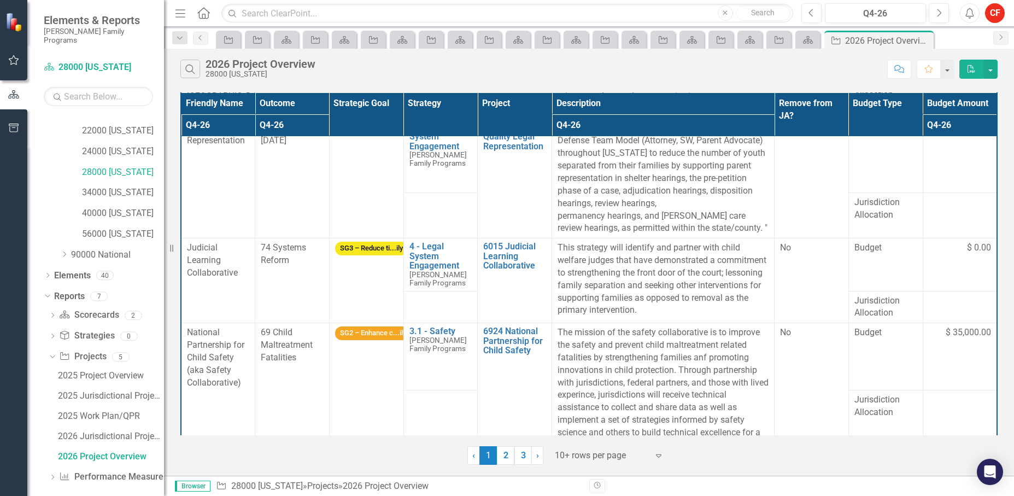
scroll to position [205, 0]
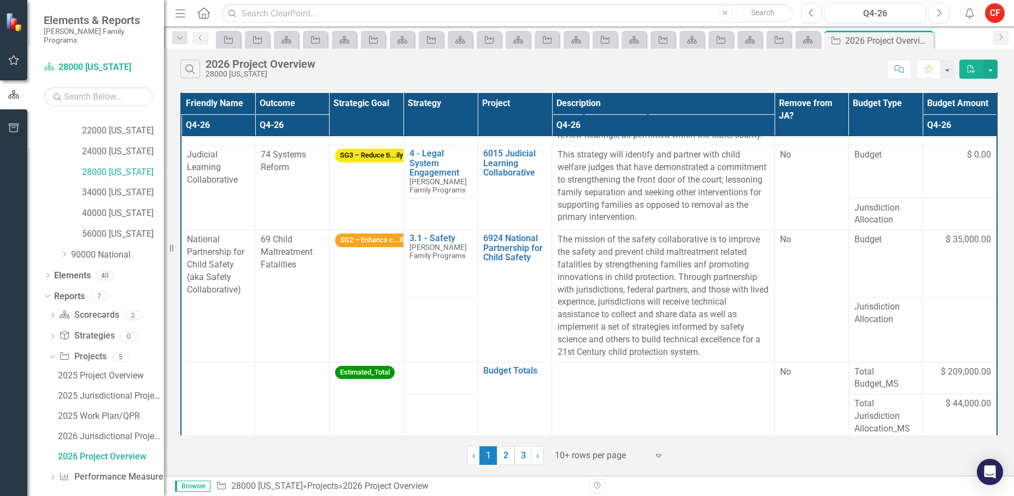
click at [589, 455] on div at bounding box center [601, 455] width 93 height 15
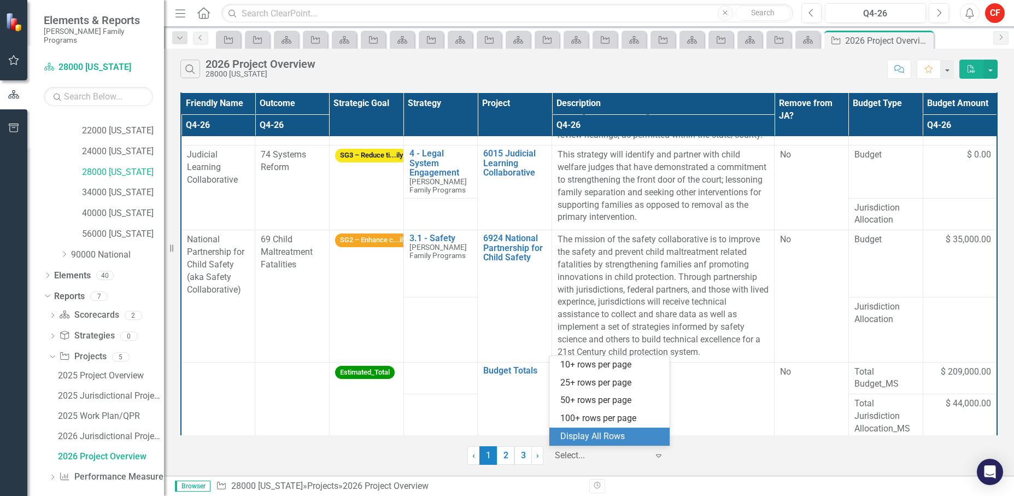
click at [595, 436] on div "Display All Rows" at bounding box center [611, 436] width 103 height 13
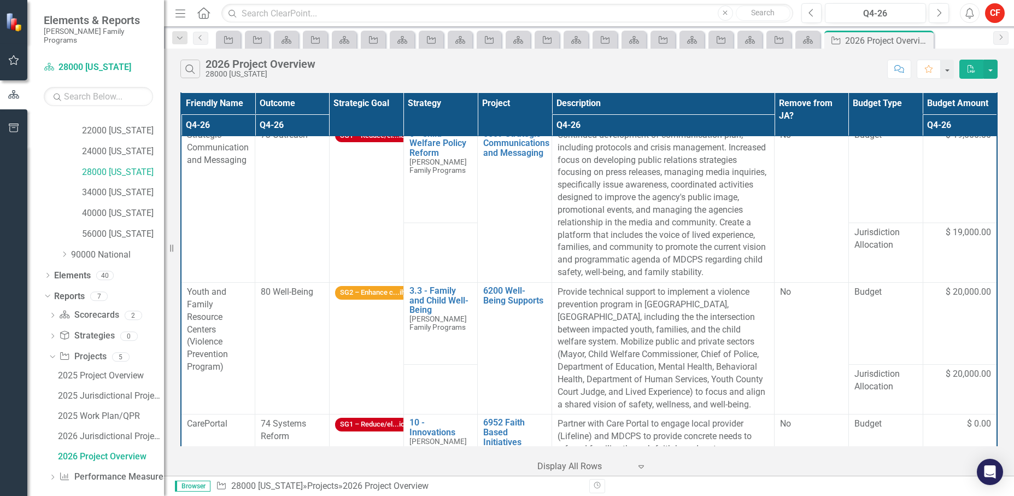
scroll to position [728, 0]
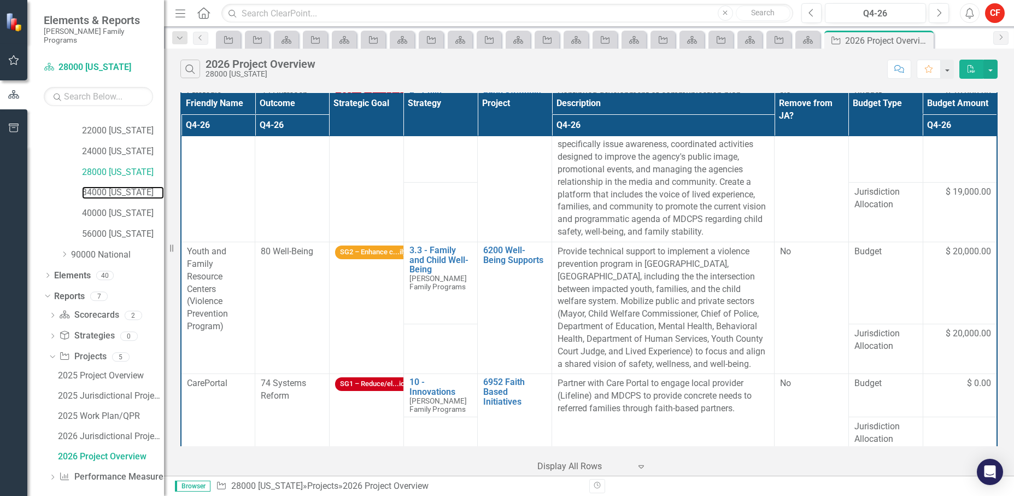
click at [116, 187] on link "34000 [US_STATE]" at bounding box center [123, 192] width 82 height 13
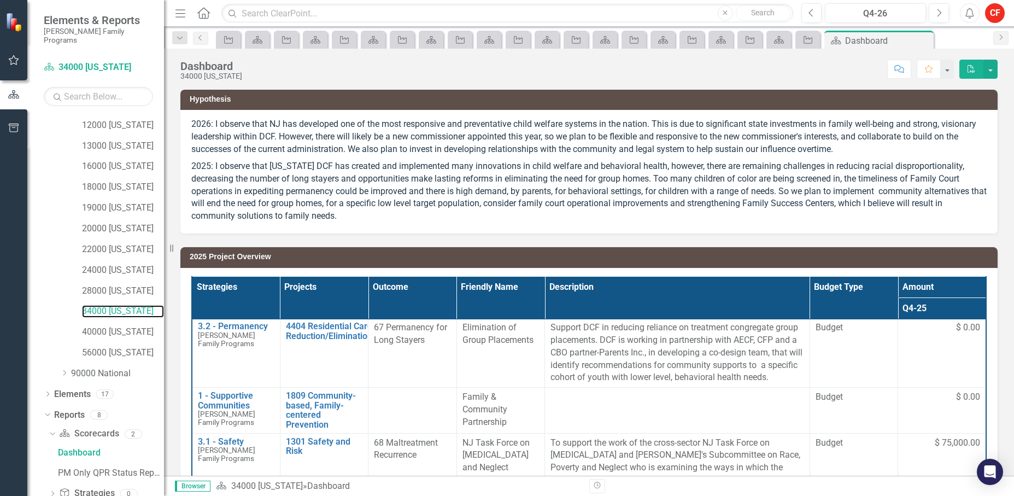
scroll to position [263, 0]
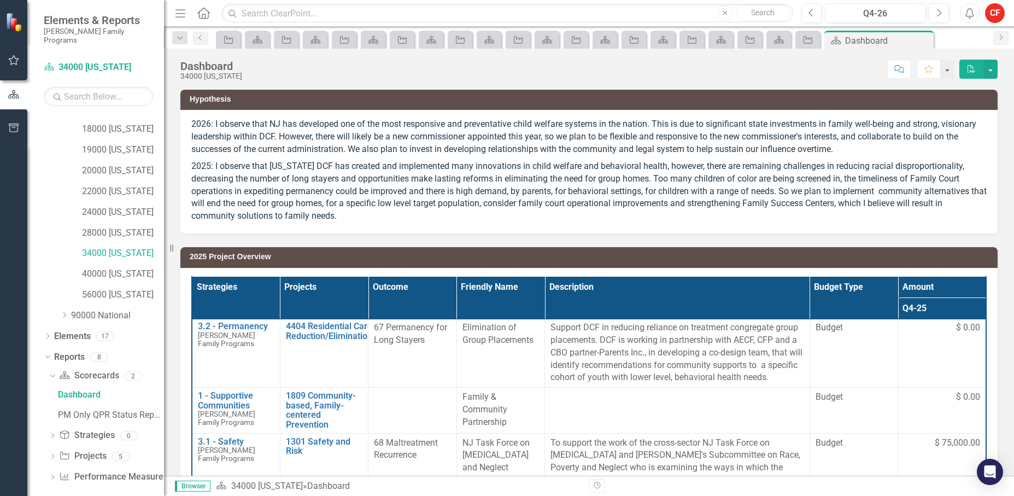
click at [48, 446] on div "Dropdown Scorecard Scorecards 2 Dashboard PM Only QPR Status Report Dropdown St…" at bounding box center [104, 427] width 120 height 121
click at [52, 454] on icon "Dropdown" at bounding box center [53, 457] width 8 height 6
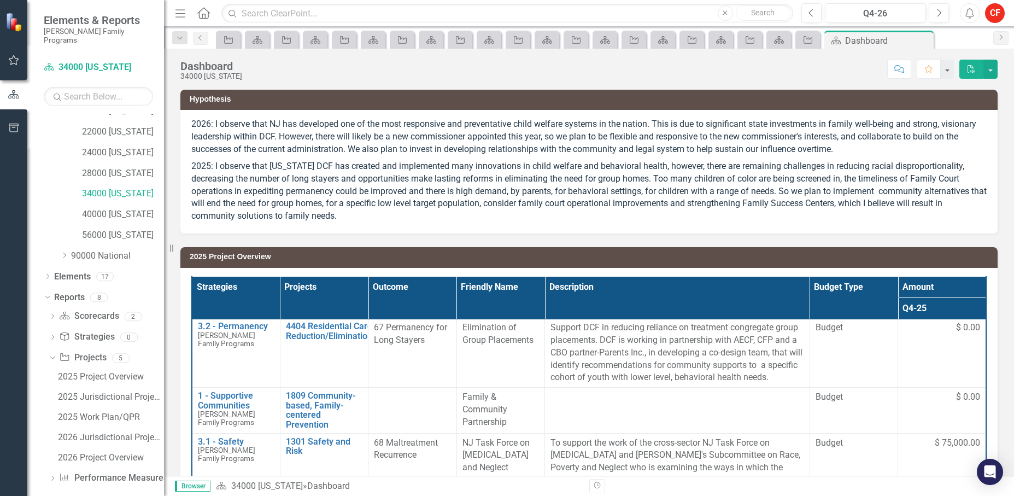
scroll to position [324, 0]
click at [93, 451] on div "2026 Project Overview" at bounding box center [111, 456] width 106 height 10
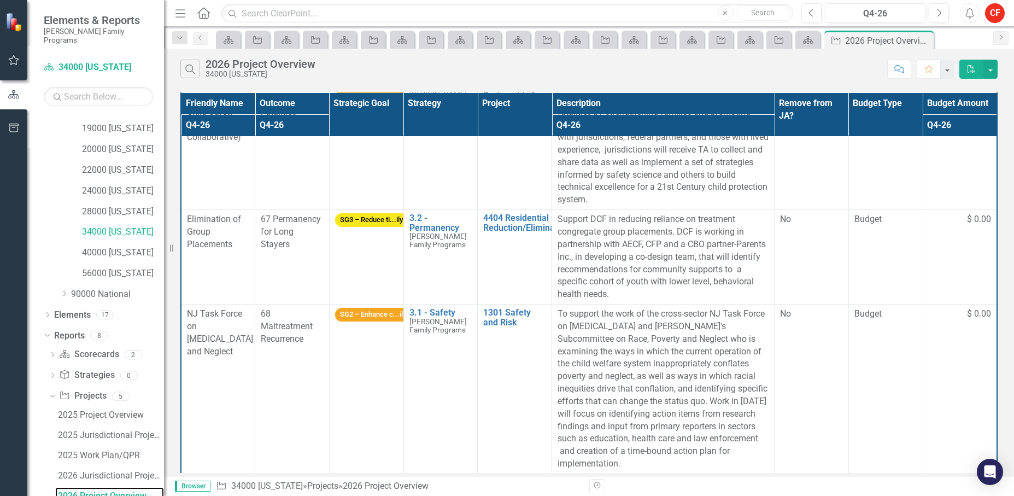
scroll to position [171, 0]
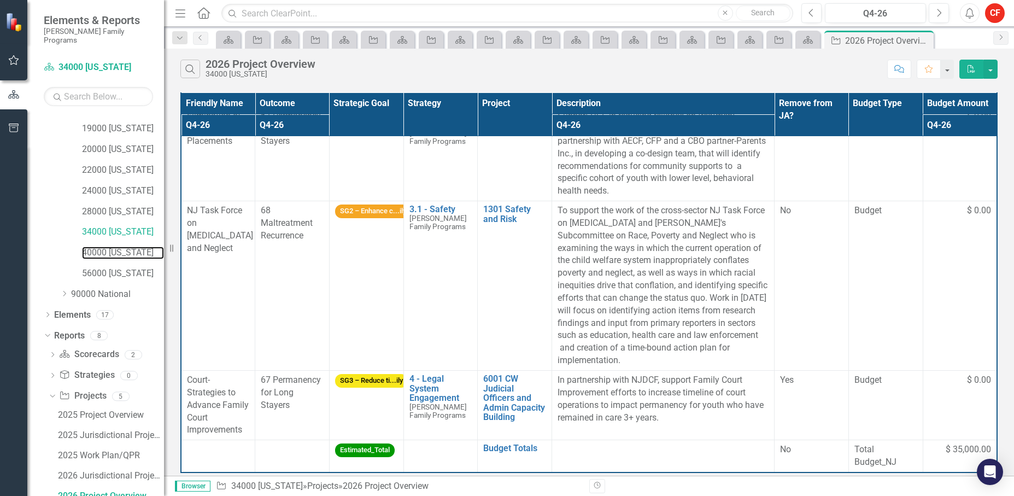
click at [134, 248] on link "40000 [US_STATE]" at bounding box center [123, 252] width 82 height 13
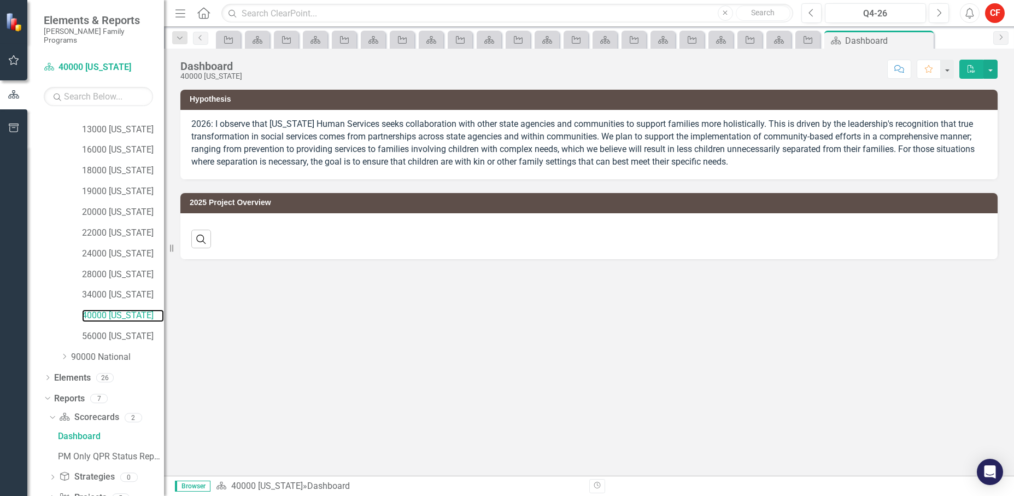
scroll to position [263, 0]
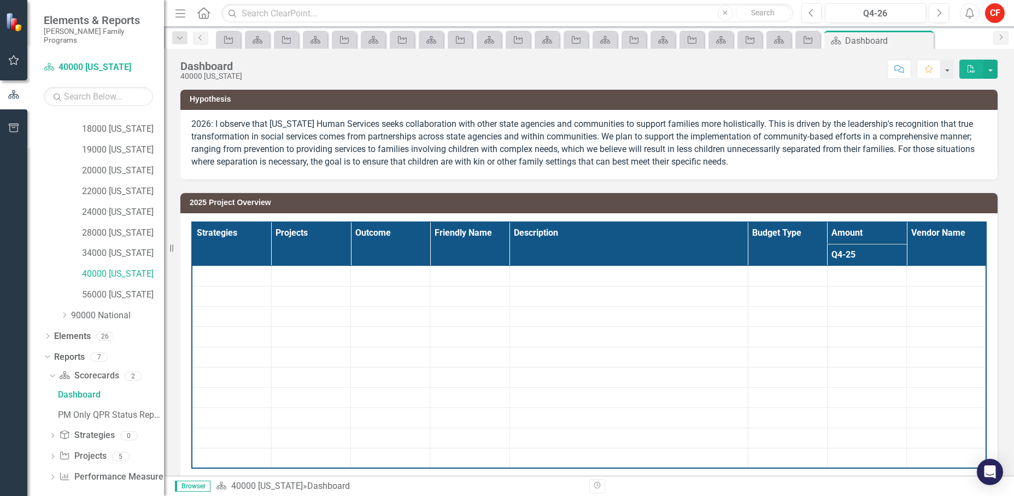
click at [51, 454] on icon "Dropdown" at bounding box center [53, 457] width 8 height 6
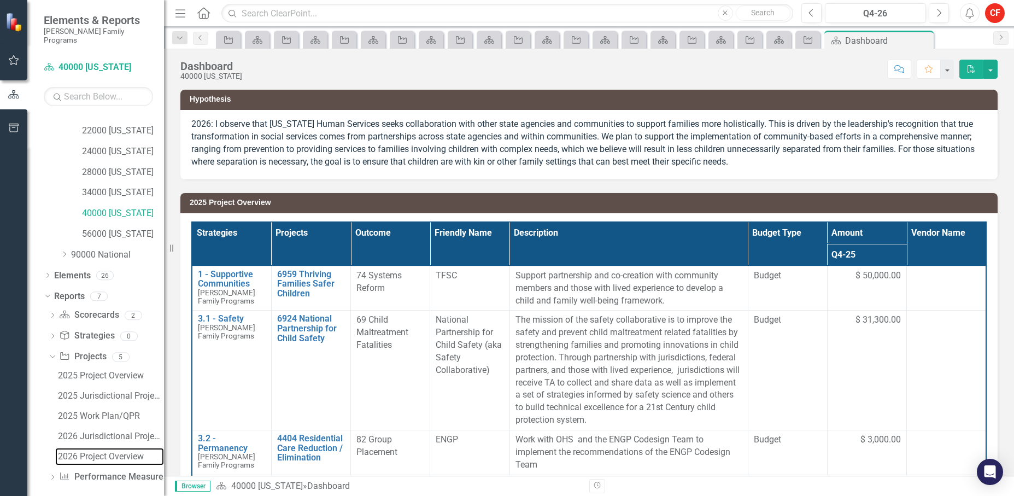
click at [76, 451] on div "2026 Project Overview" at bounding box center [111, 456] width 106 height 10
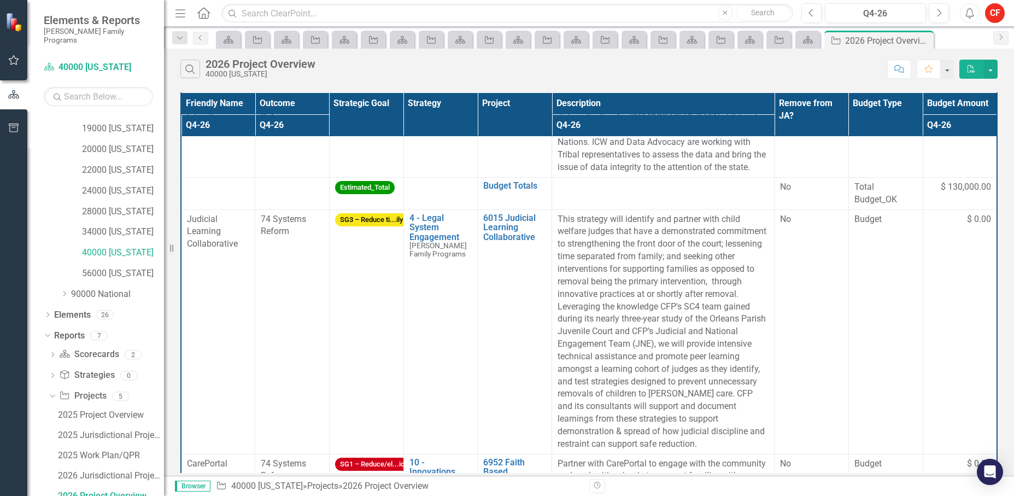
scroll to position [566, 0]
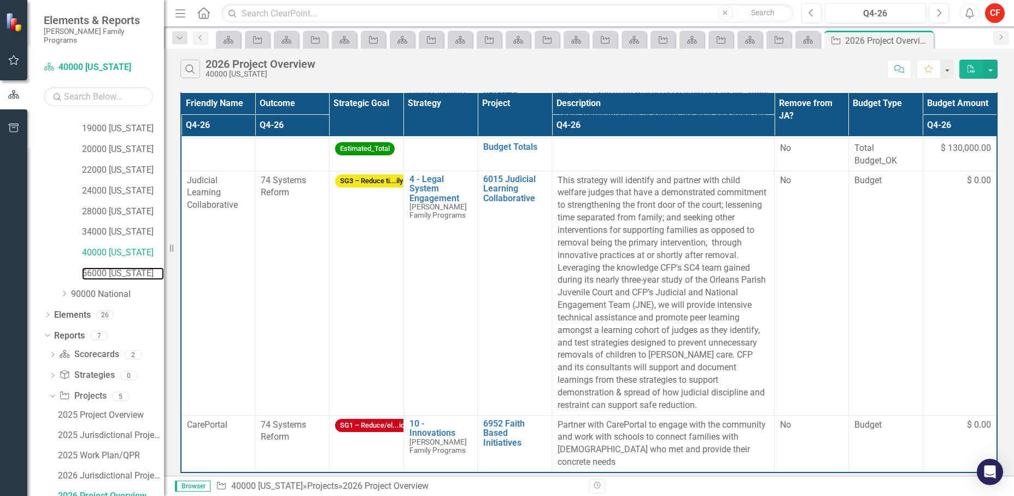
drag, startPoint x: 101, startPoint y: 265, endPoint x: 119, endPoint y: 256, distance: 20.0
click at [101, 267] on link "56000 [US_STATE]" at bounding box center [123, 273] width 82 height 13
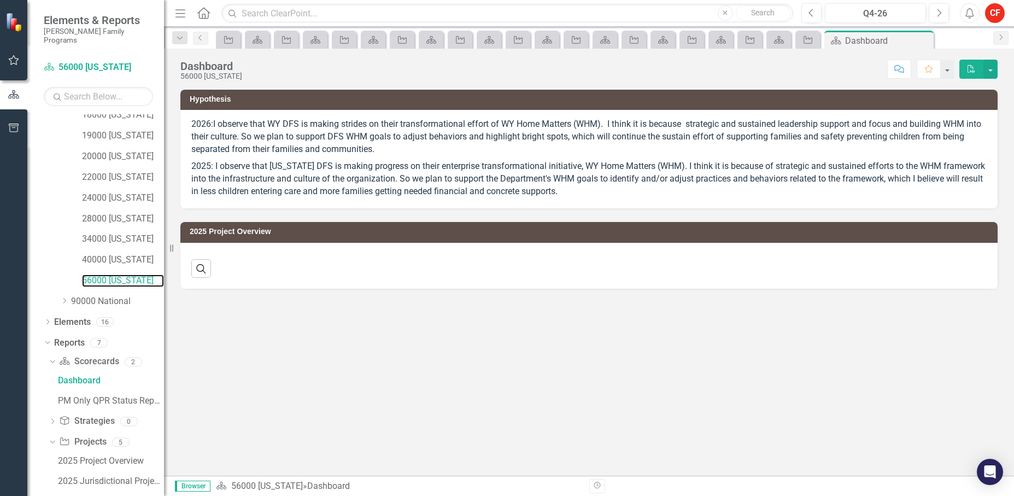
scroll to position [362, 0]
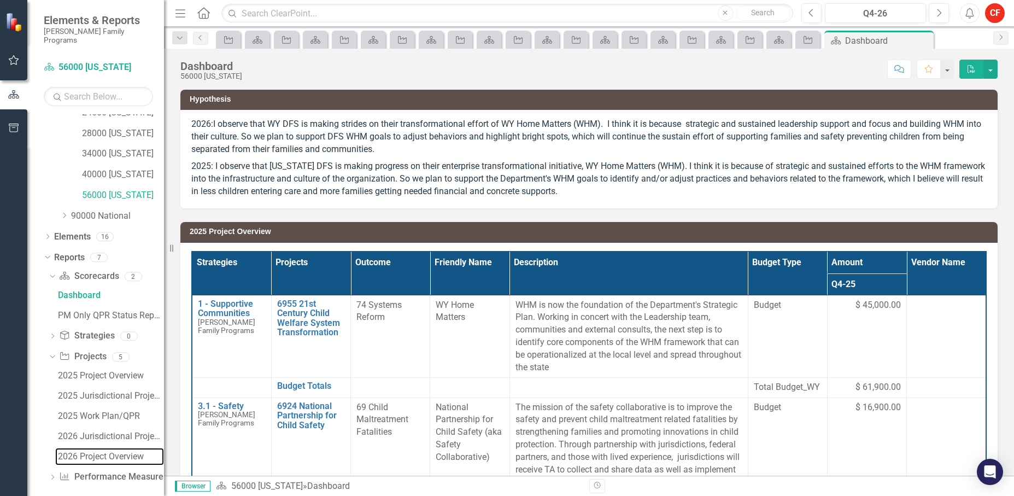
click at [83, 451] on div "2026 Project Overview" at bounding box center [111, 456] width 106 height 10
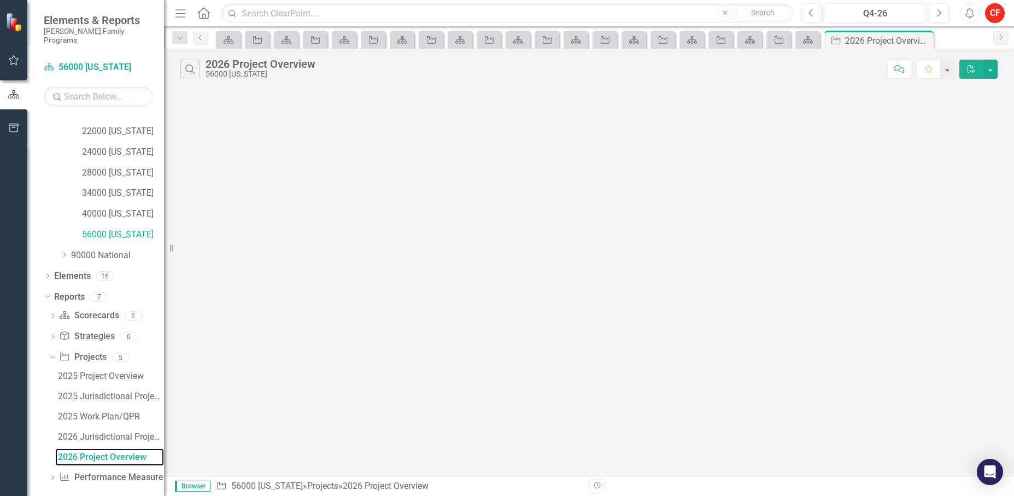
scroll to position [284, 0]
